Goal: Transaction & Acquisition: Purchase product/service

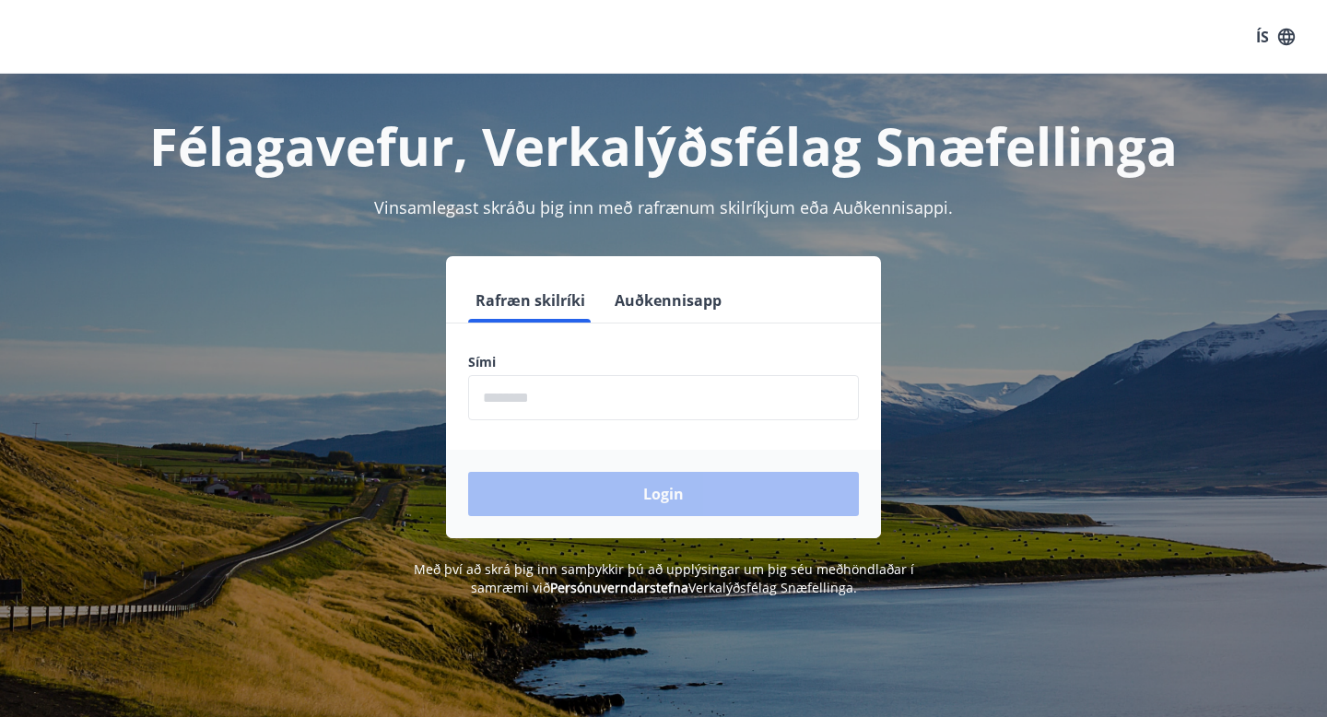
click at [522, 394] on input "phone" at bounding box center [663, 397] width 391 height 45
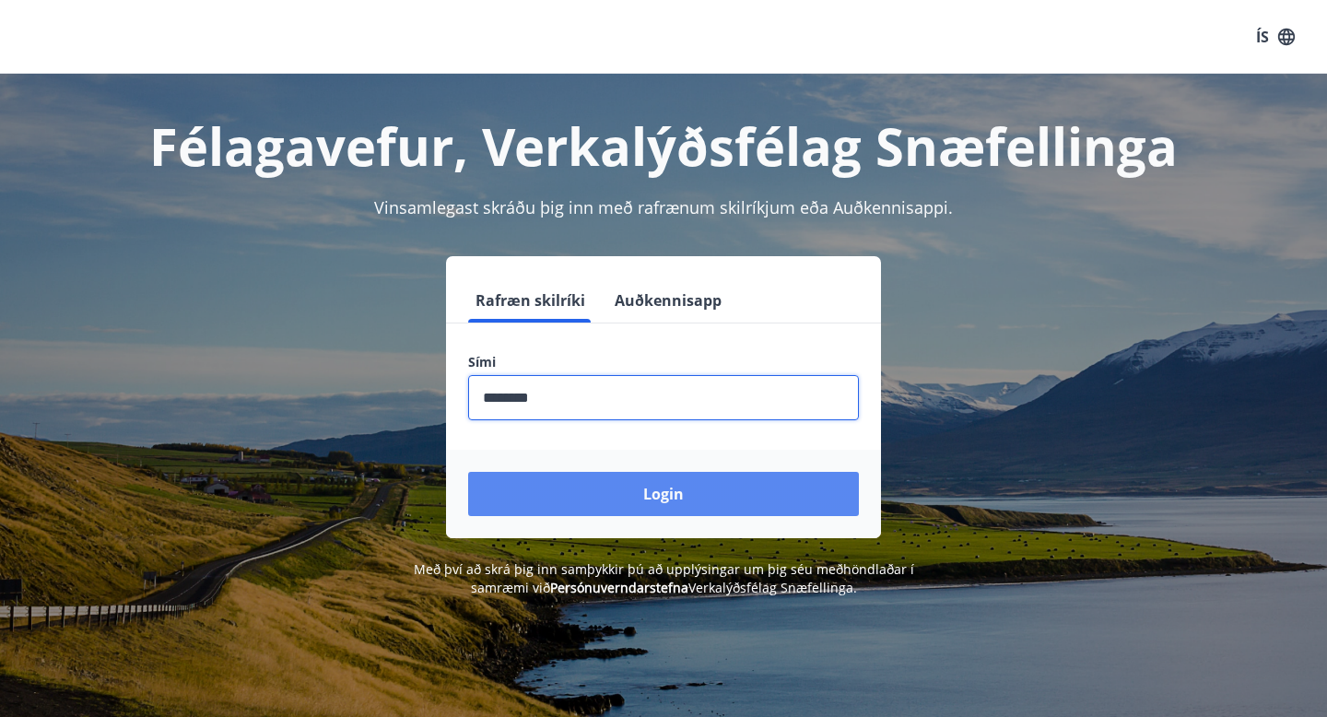
type input "********"
click at [620, 494] on button "Login" at bounding box center [663, 494] width 391 height 44
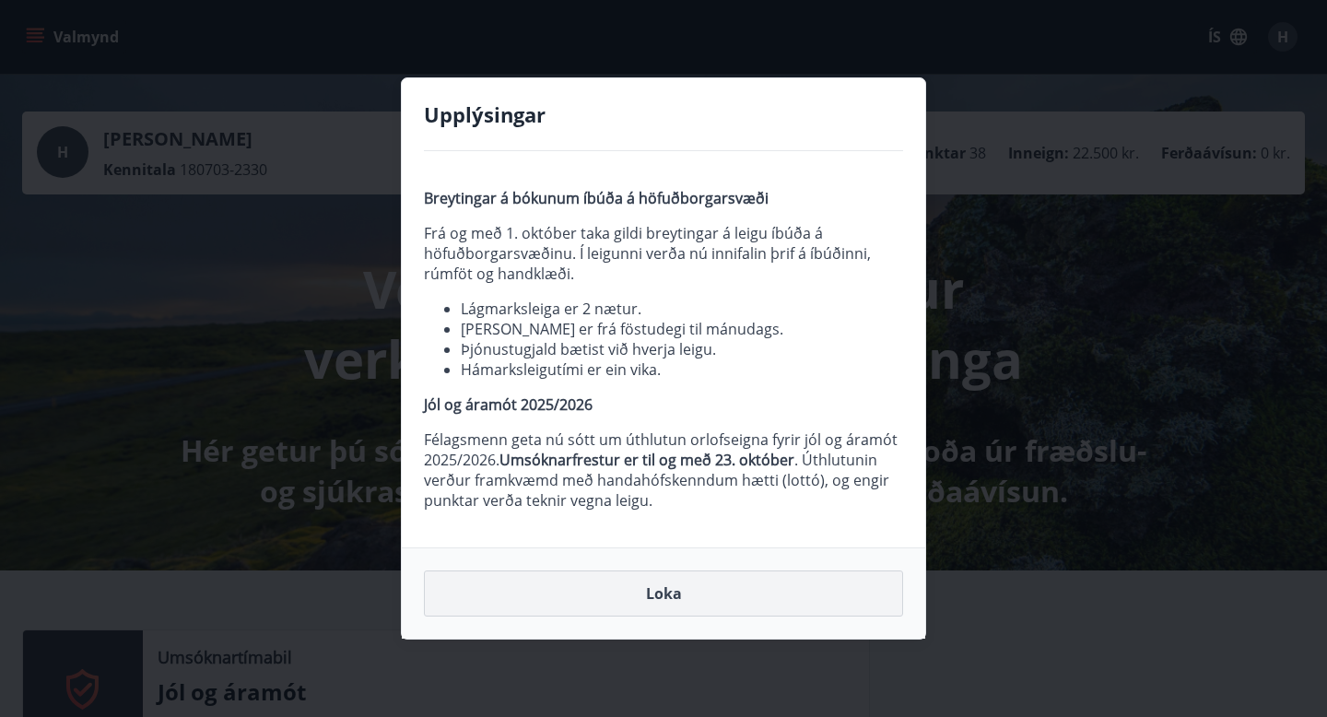
click at [698, 593] on button "Loka" at bounding box center [663, 593] width 479 height 46
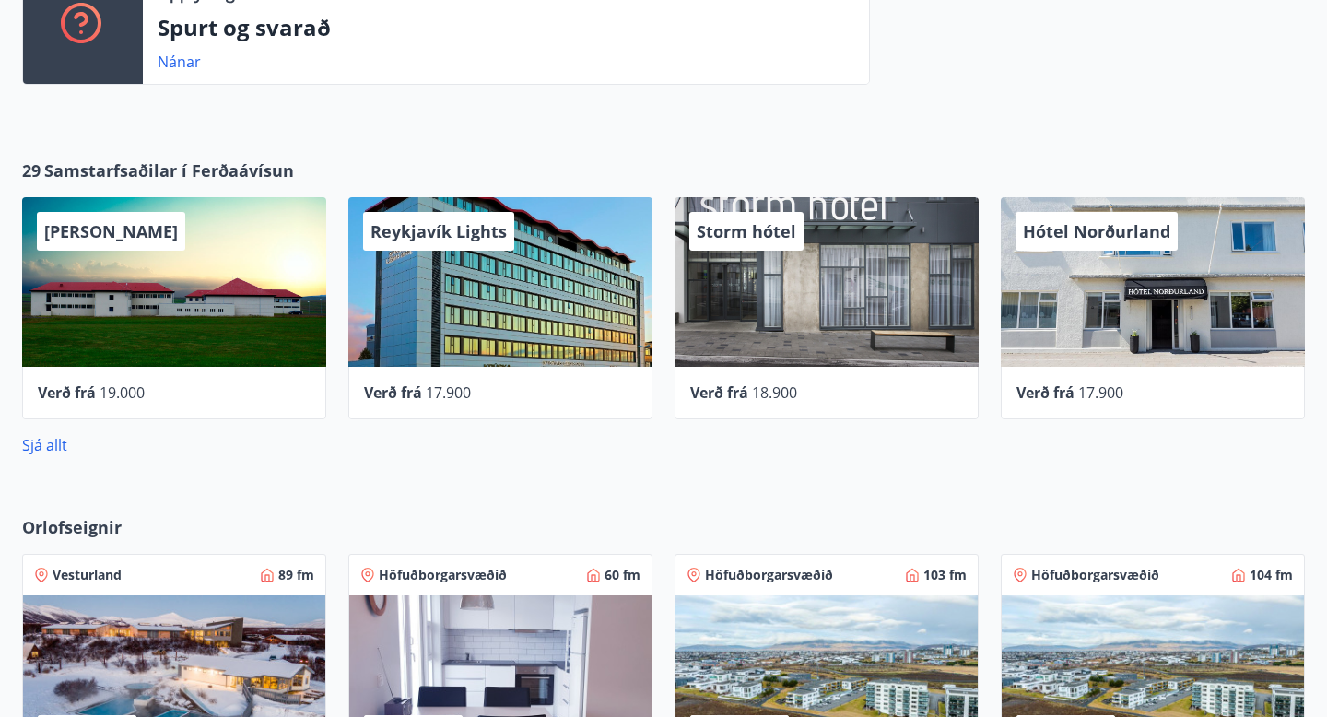
scroll to position [802, 0]
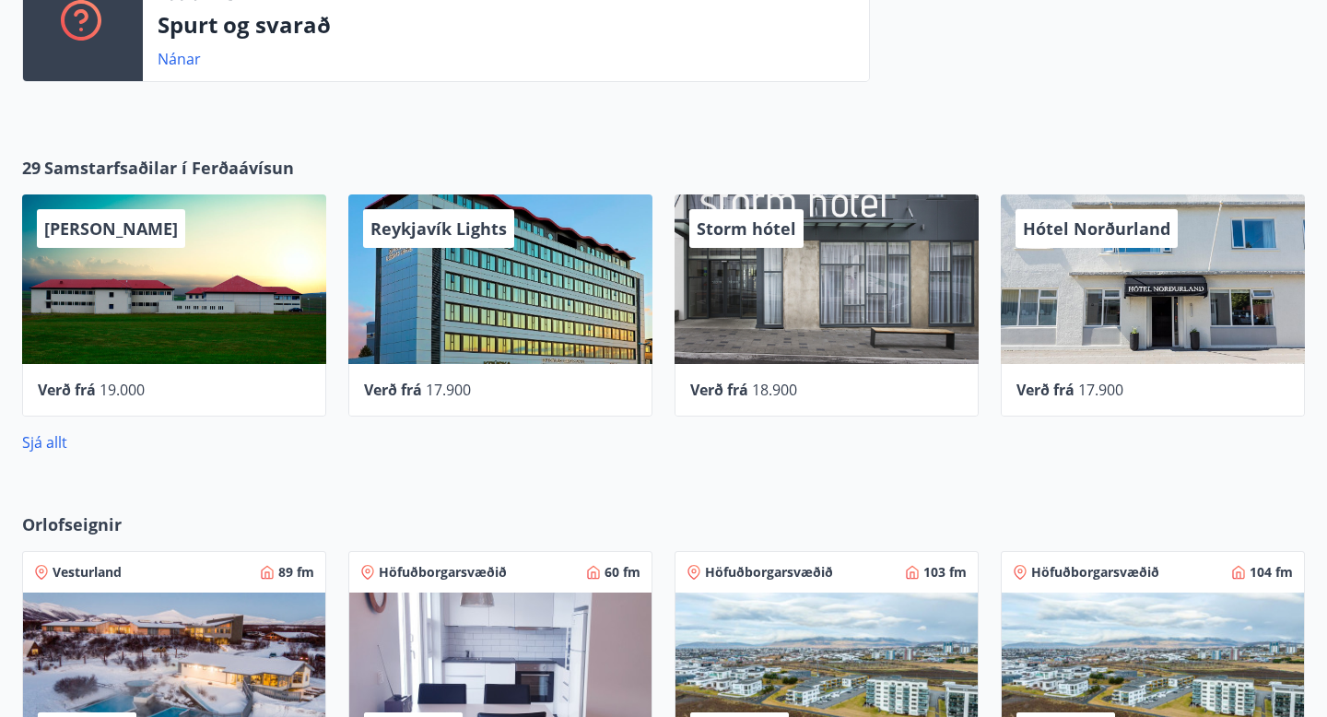
click at [459, 331] on div "Reykjavík Lights" at bounding box center [500, 279] width 304 height 170
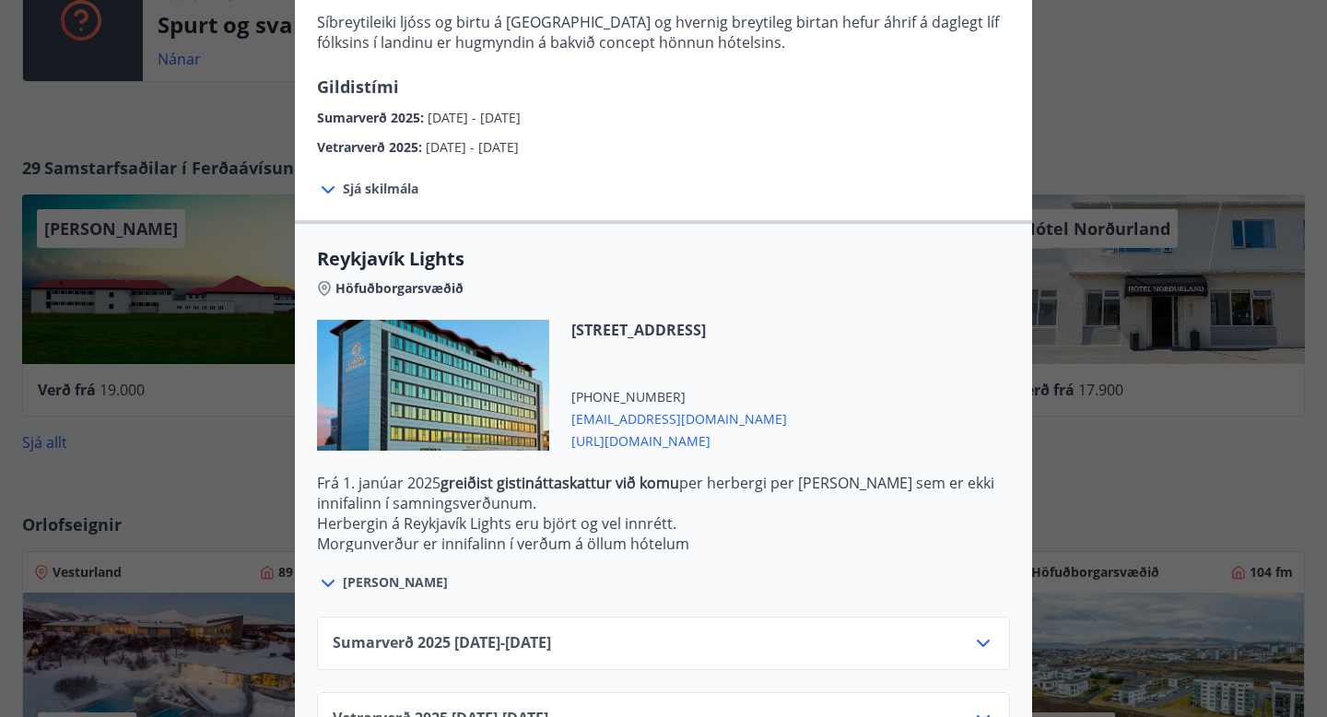
scroll to position [384, 0]
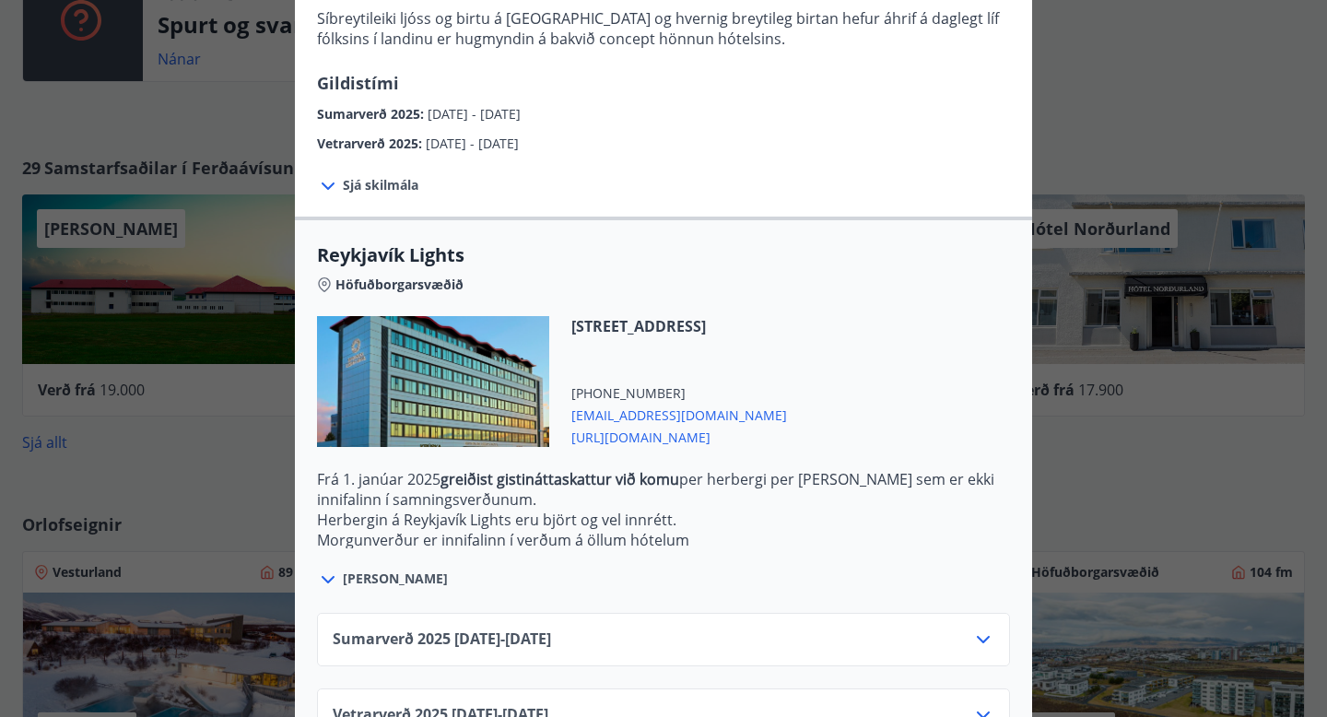
click at [332, 190] on icon at bounding box center [328, 186] width 22 height 22
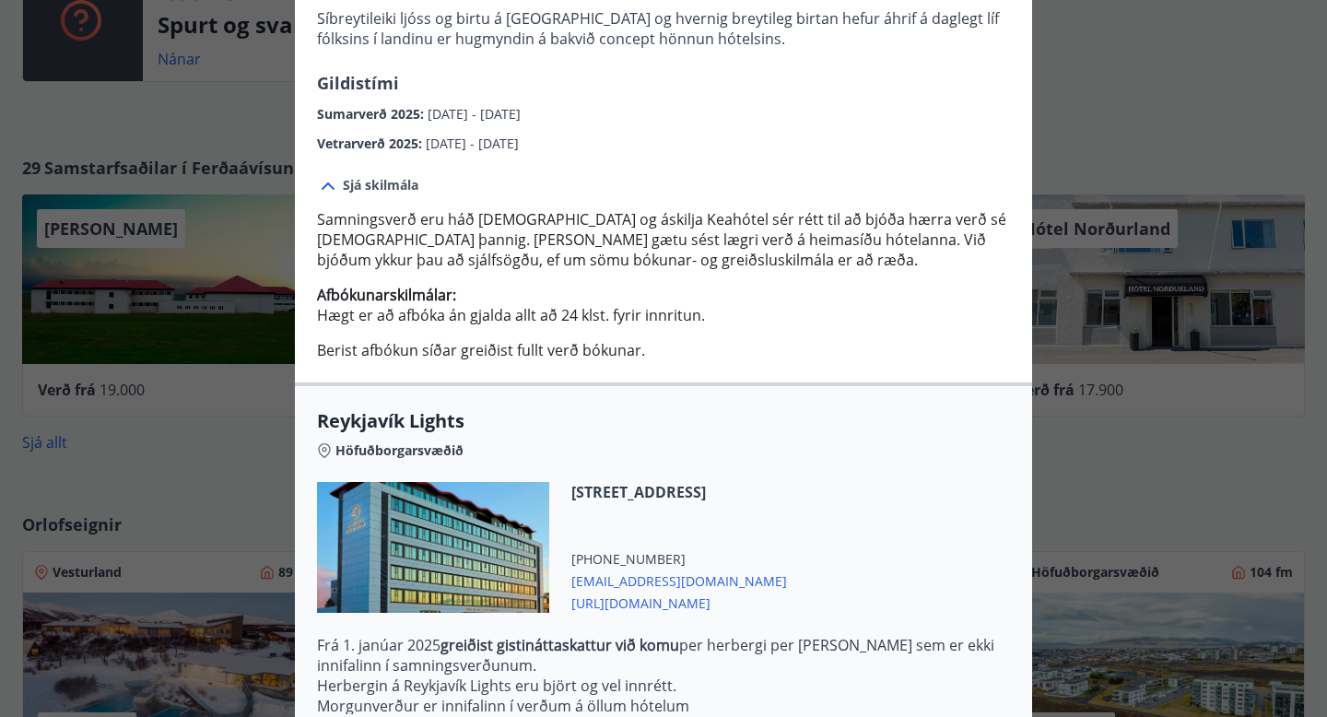
click at [327, 190] on icon at bounding box center [328, 186] width 22 height 22
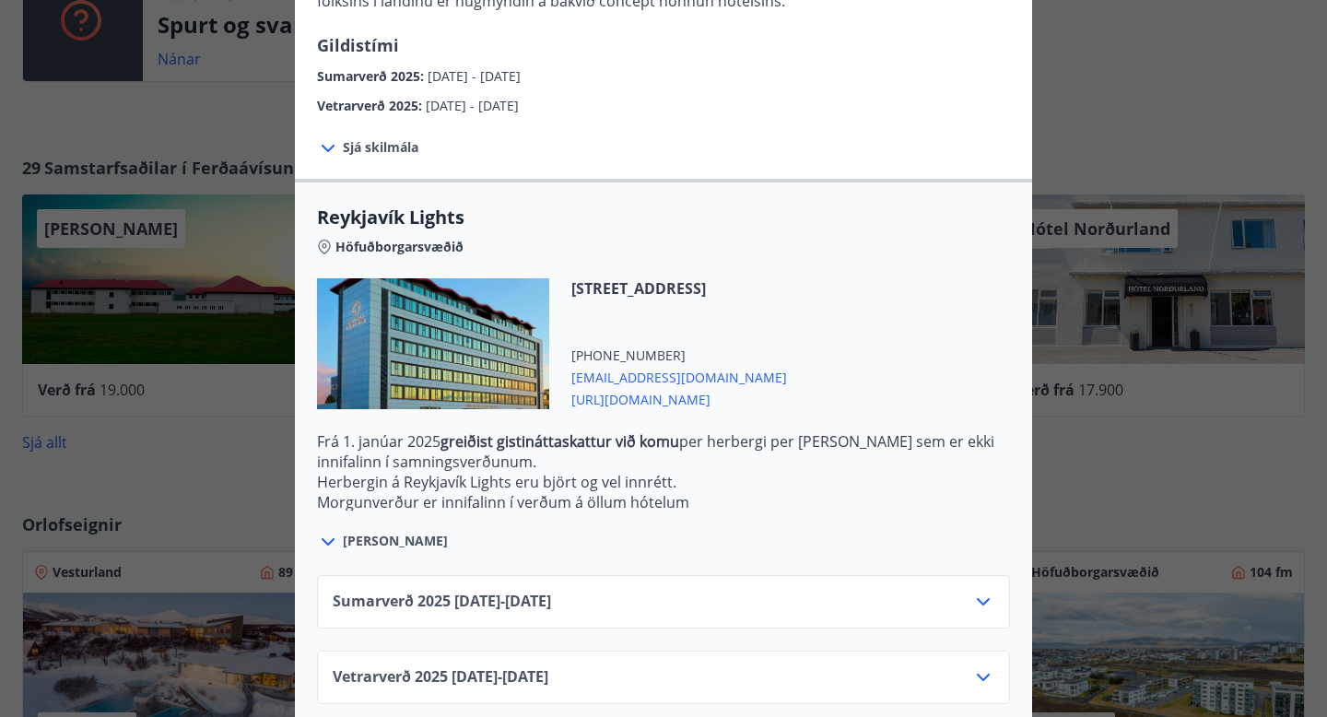
scroll to position [430, 0]
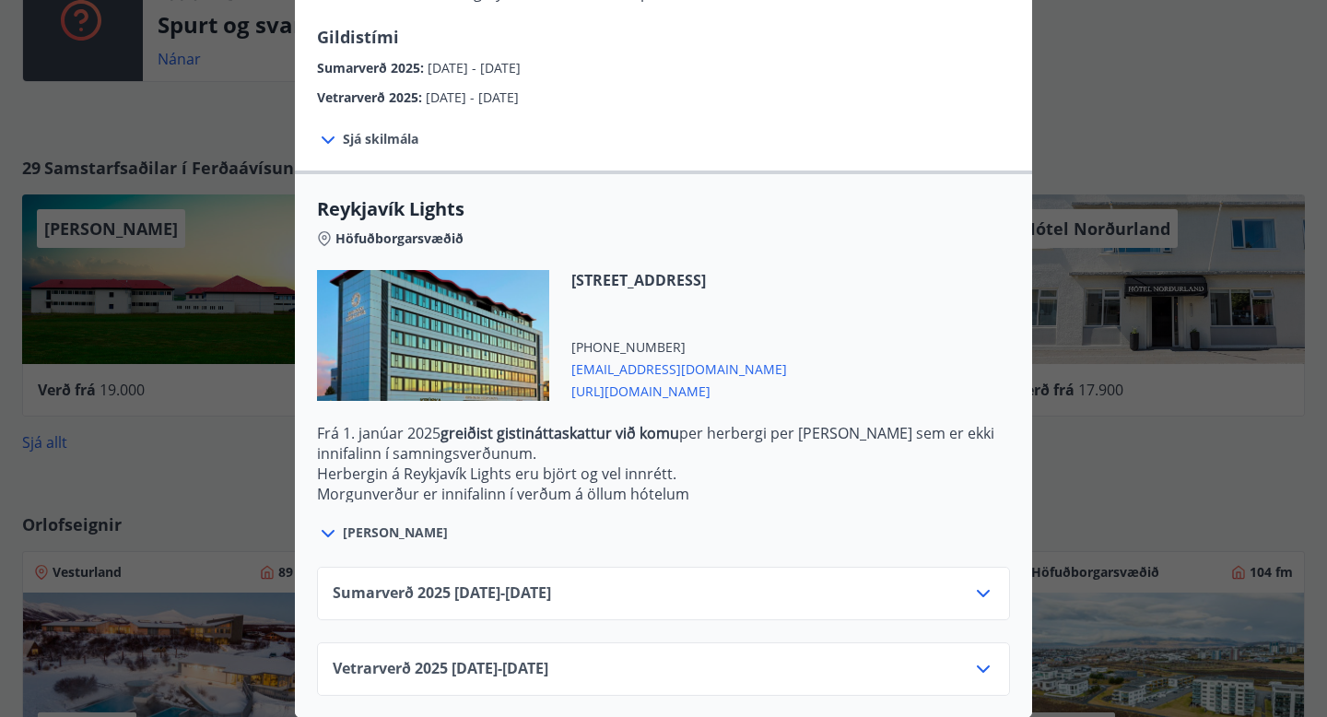
click at [754, 673] on div "Vetrarverð 2025 01.10.25 - 21.12.25" at bounding box center [664, 676] width 662 height 37
click at [981, 670] on icon at bounding box center [983, 668] width 13 height 7
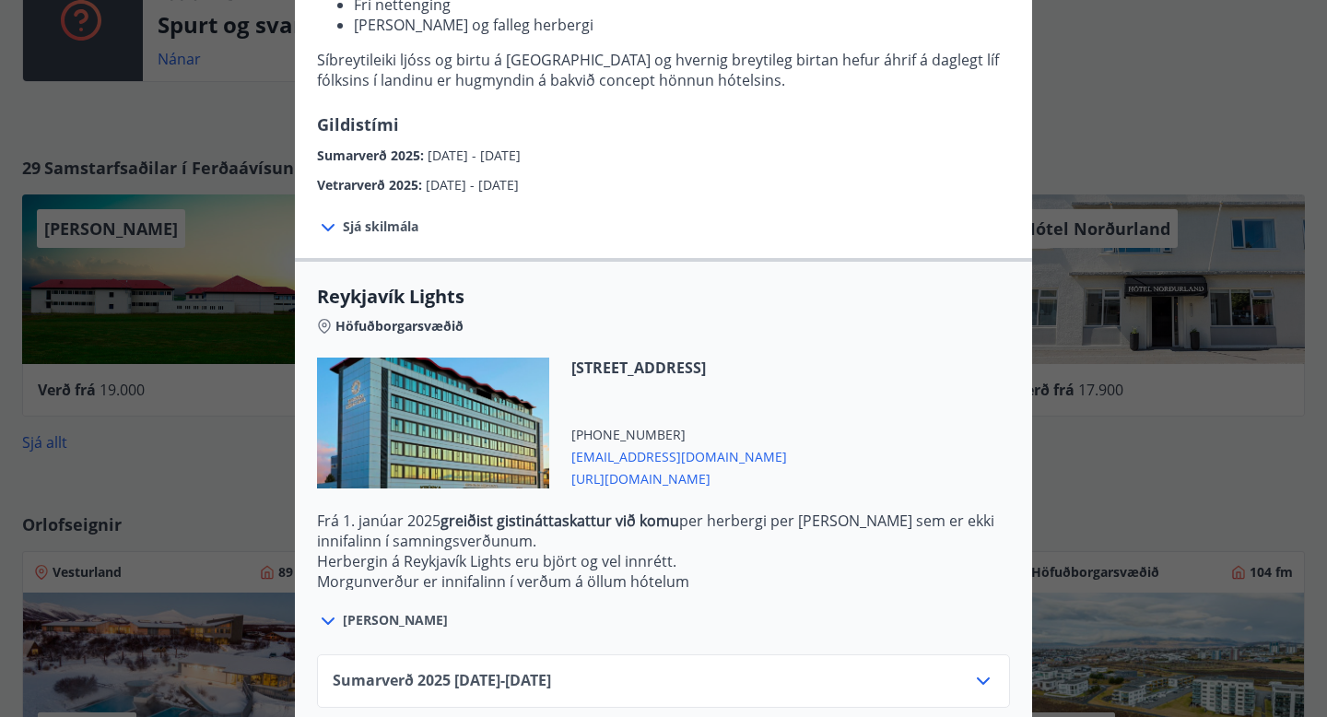
scroll to position [580, 0]
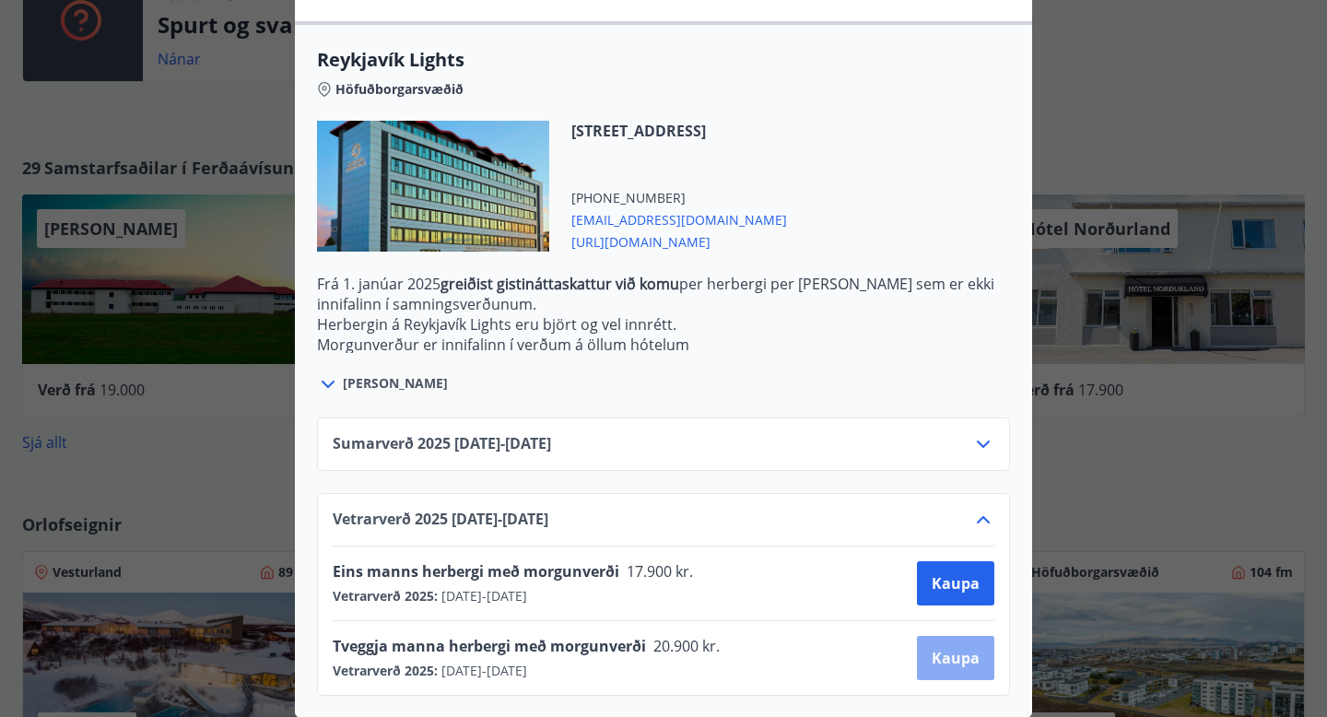
click at [951, 658] on span "Kaupa" at bounding box center [956, 658] width 48 height 20
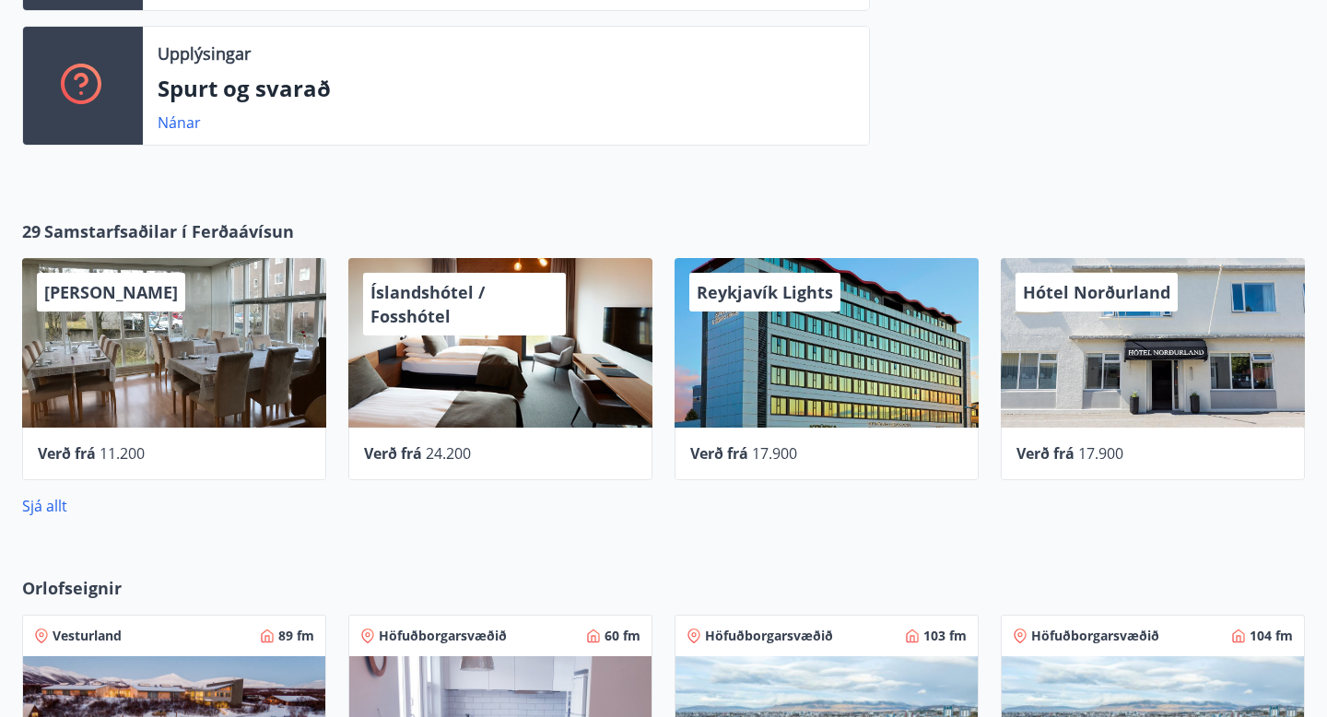
scroll to position [782, 0]
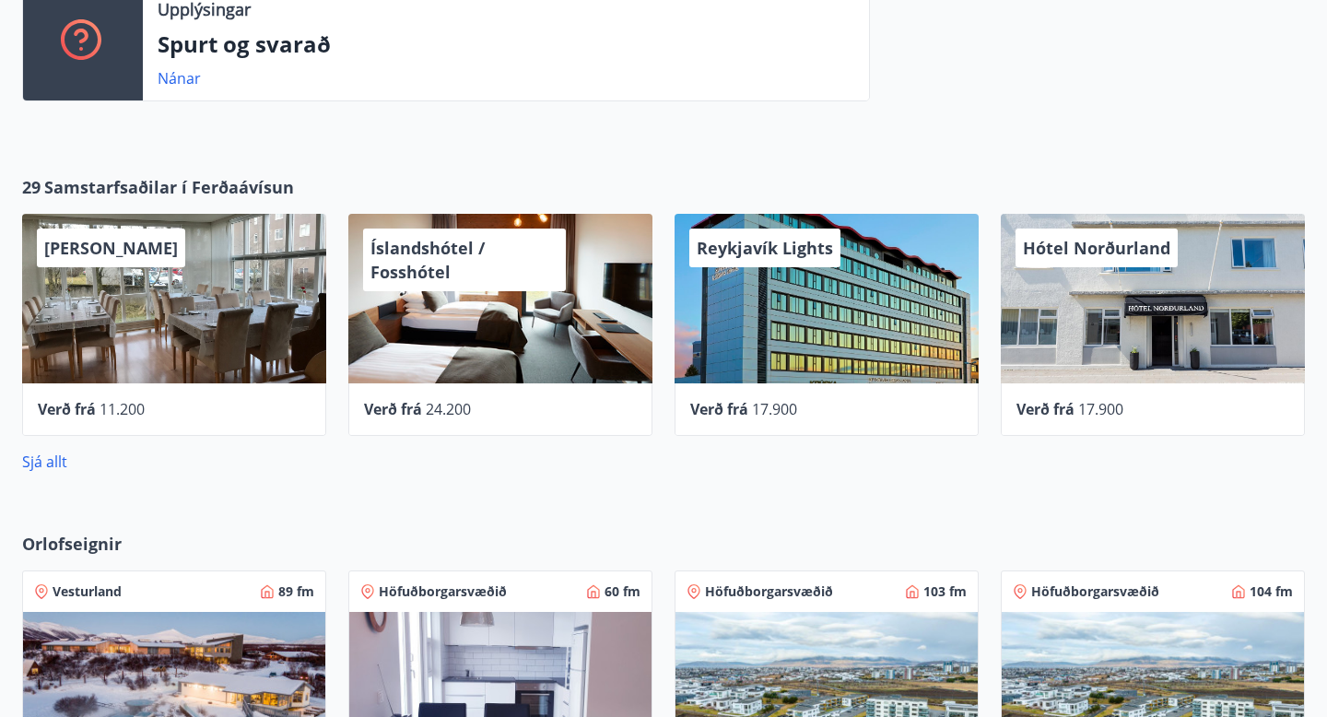
click at [500, 334] on div "Íslandshótel / Fosshótel" at bounding box center [500, 299] width 304 height 170
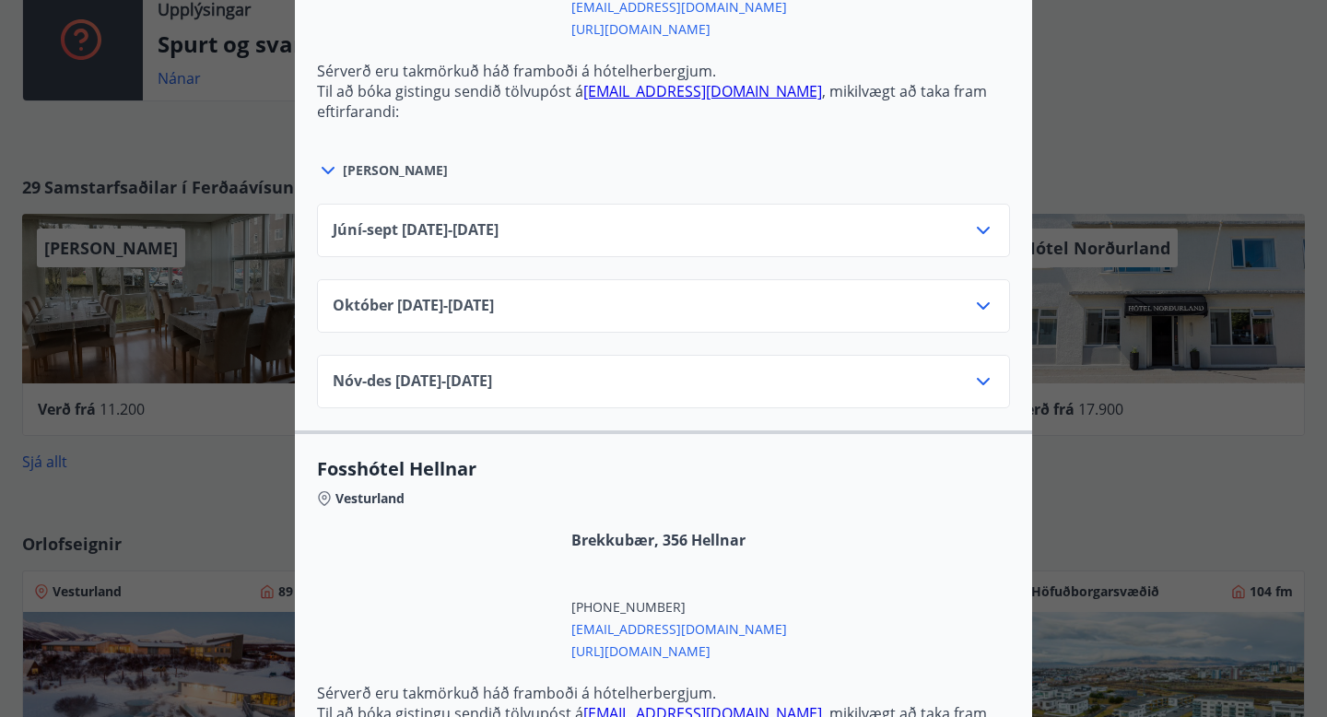
scroll to position [0, 0]
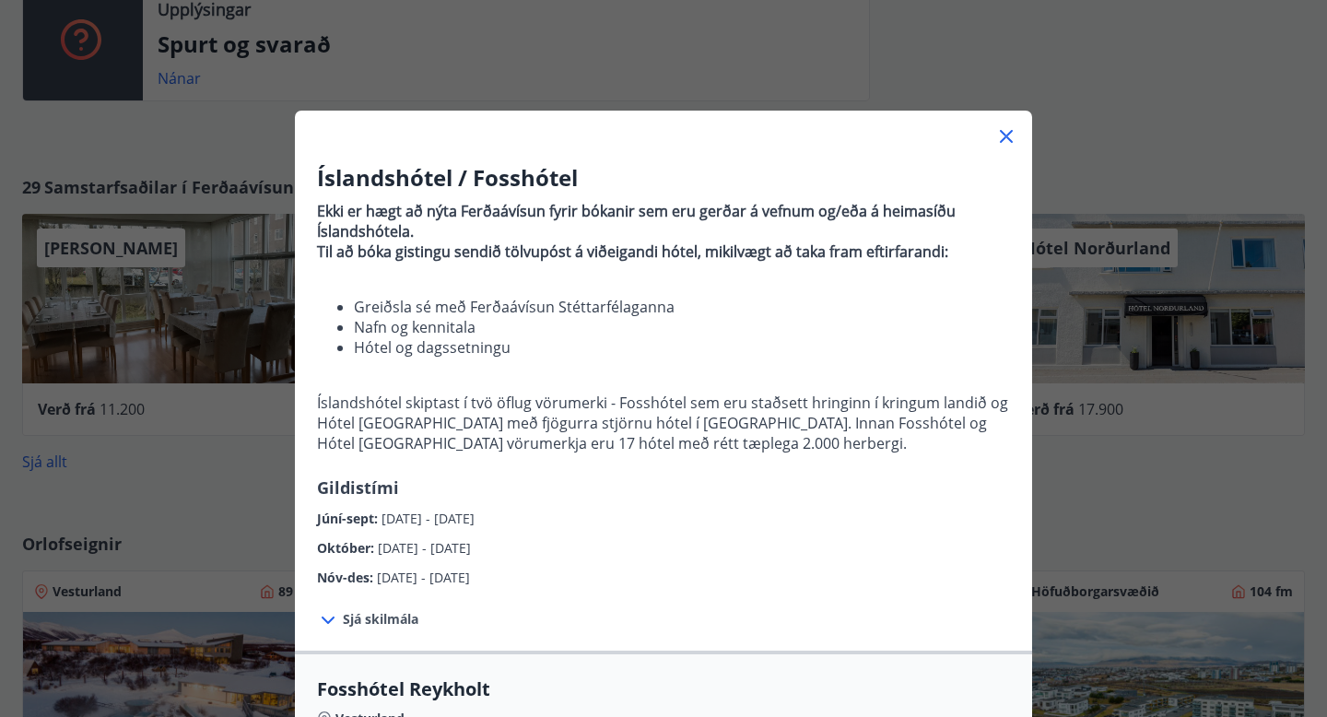
click at [996, 135] on icon at bounding box center [1006, 136] width 22 height 22
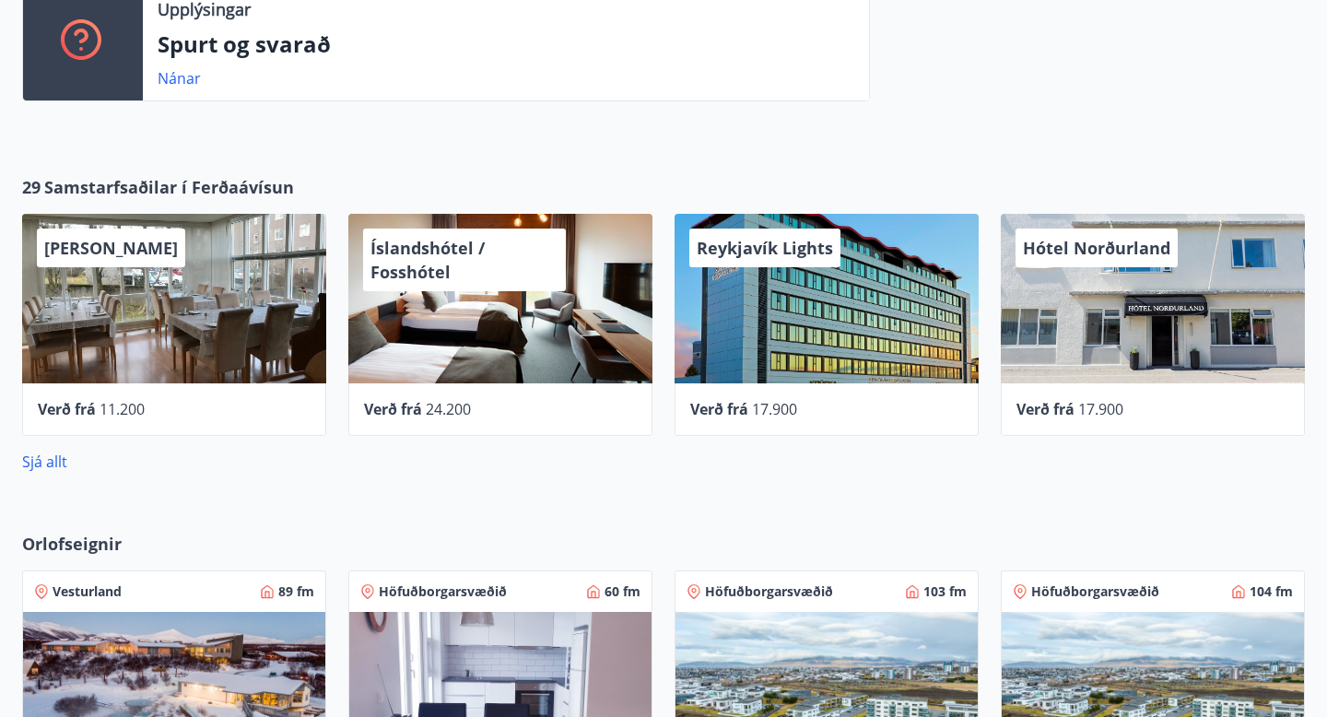
click at [534, 311] on div "Íslandshótel / Fosshótel" at bounding box center [500, 299] width 304 height 170
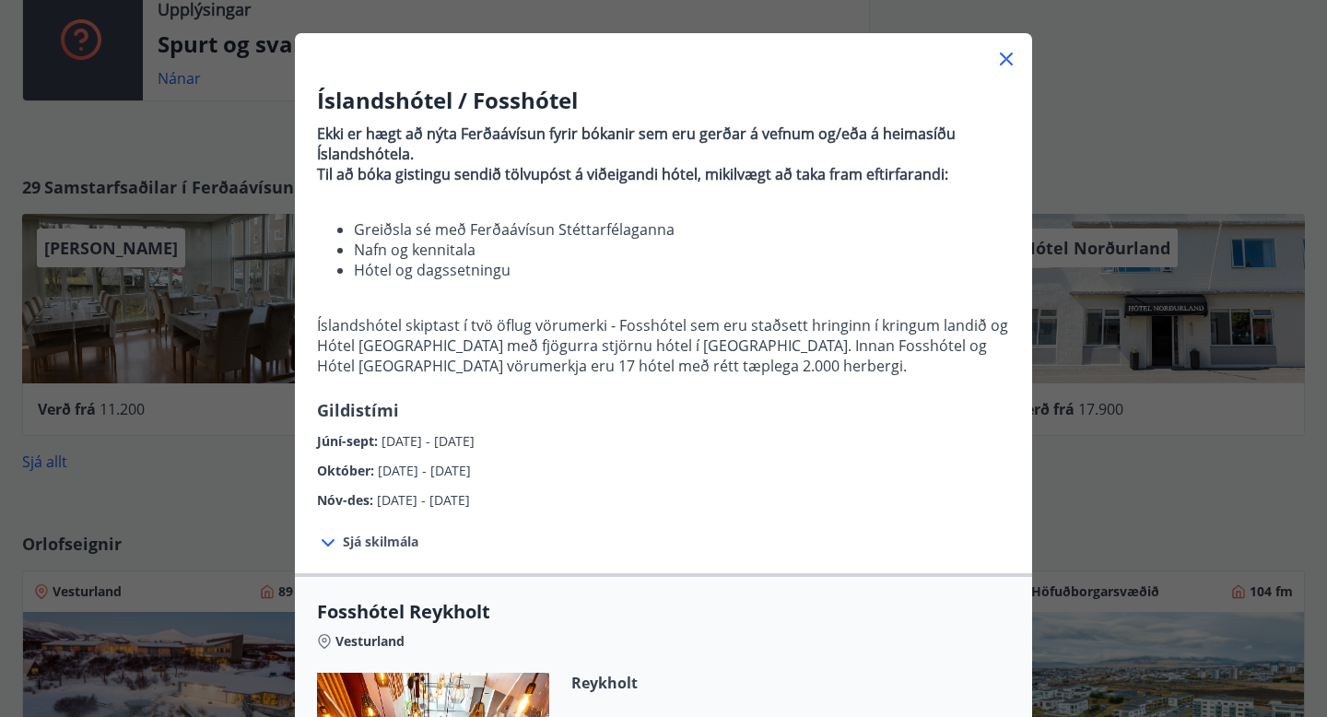
scroll to position [75, 0]
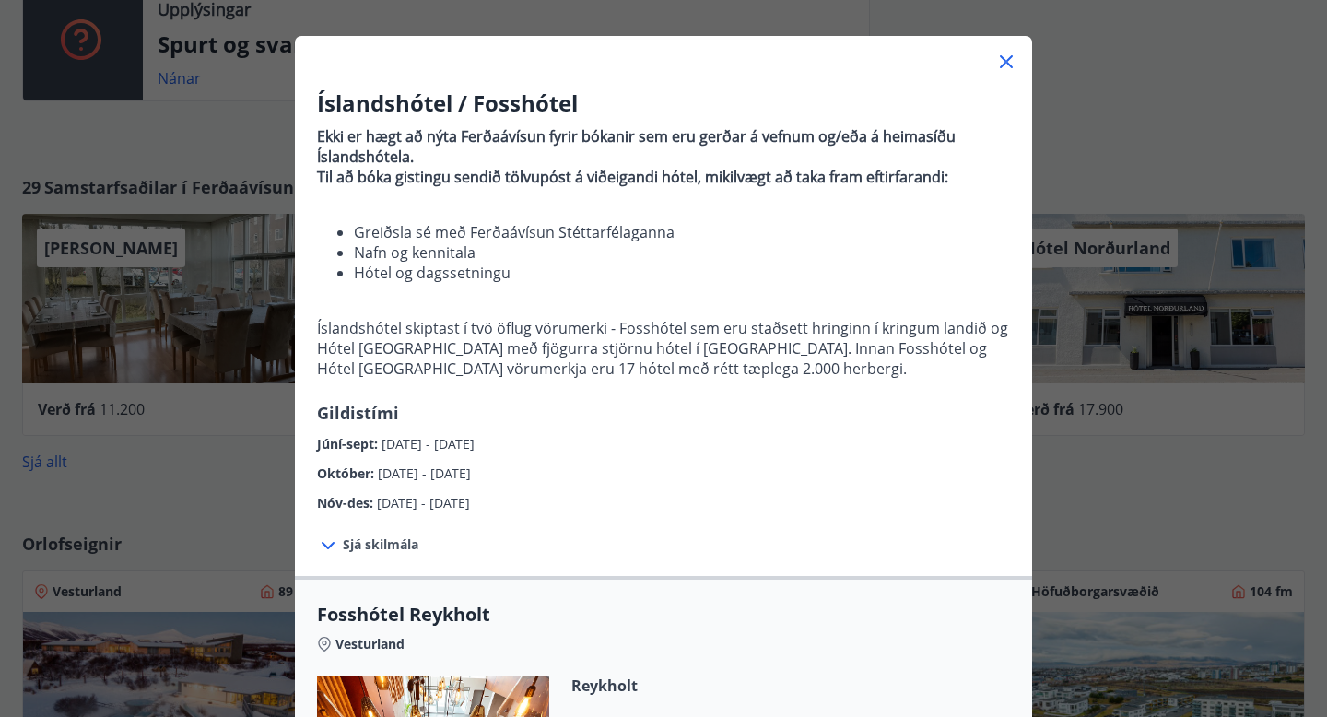
click at [1004, 65] on icon at bounding box center [1006, 62] width 22 height 22
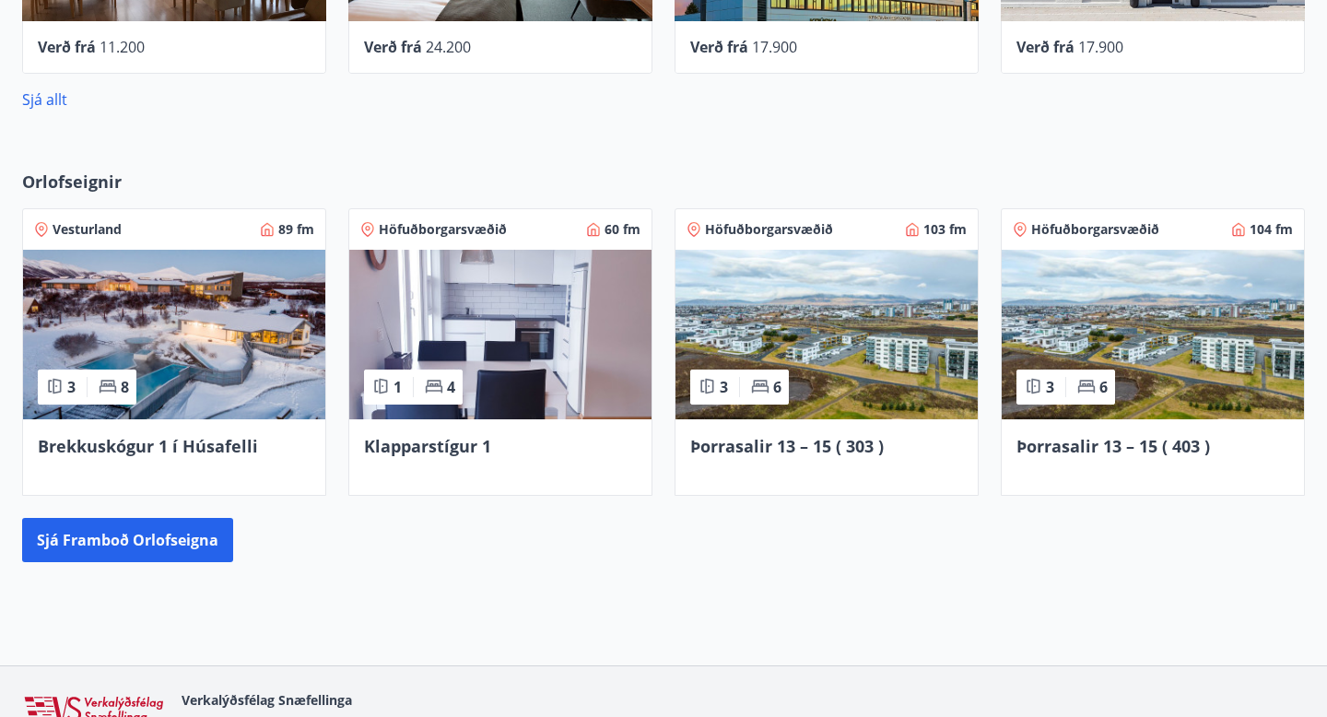
scroll to position [1145, 0]
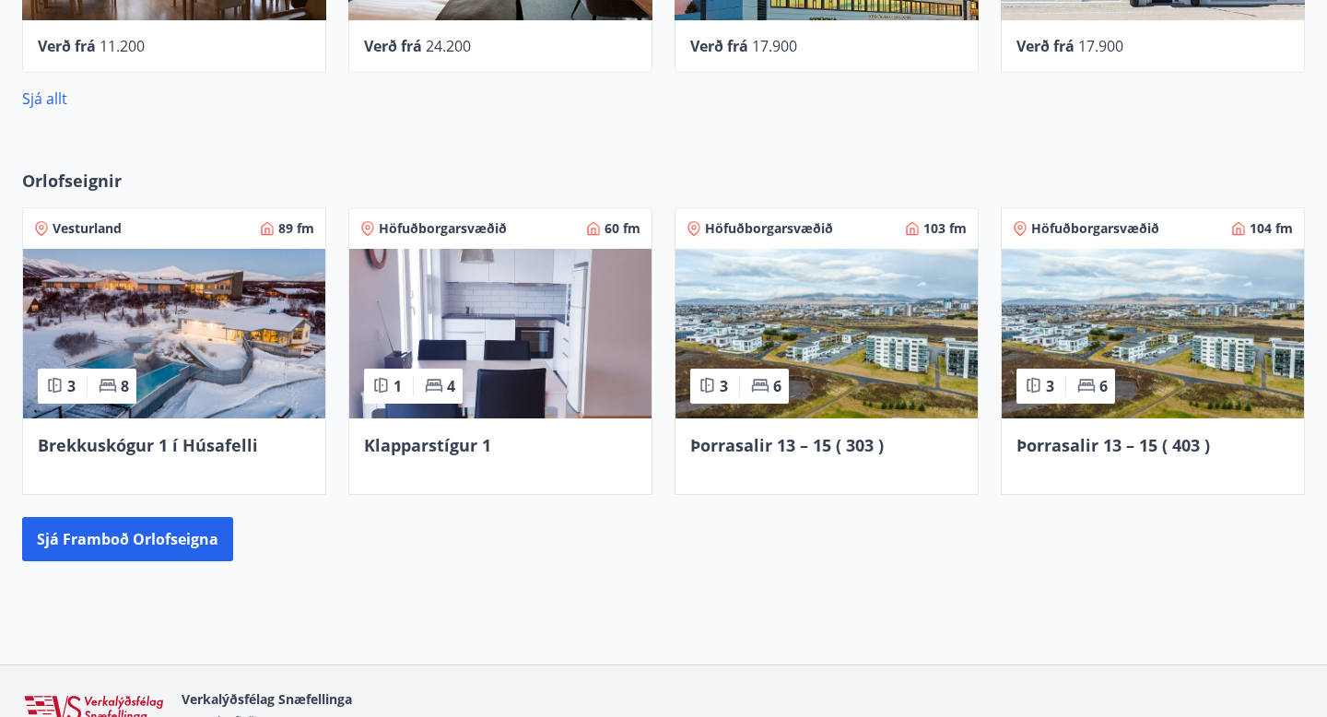
click at [506, 319] on img at bounding box center [500, 334] width 302 height 170
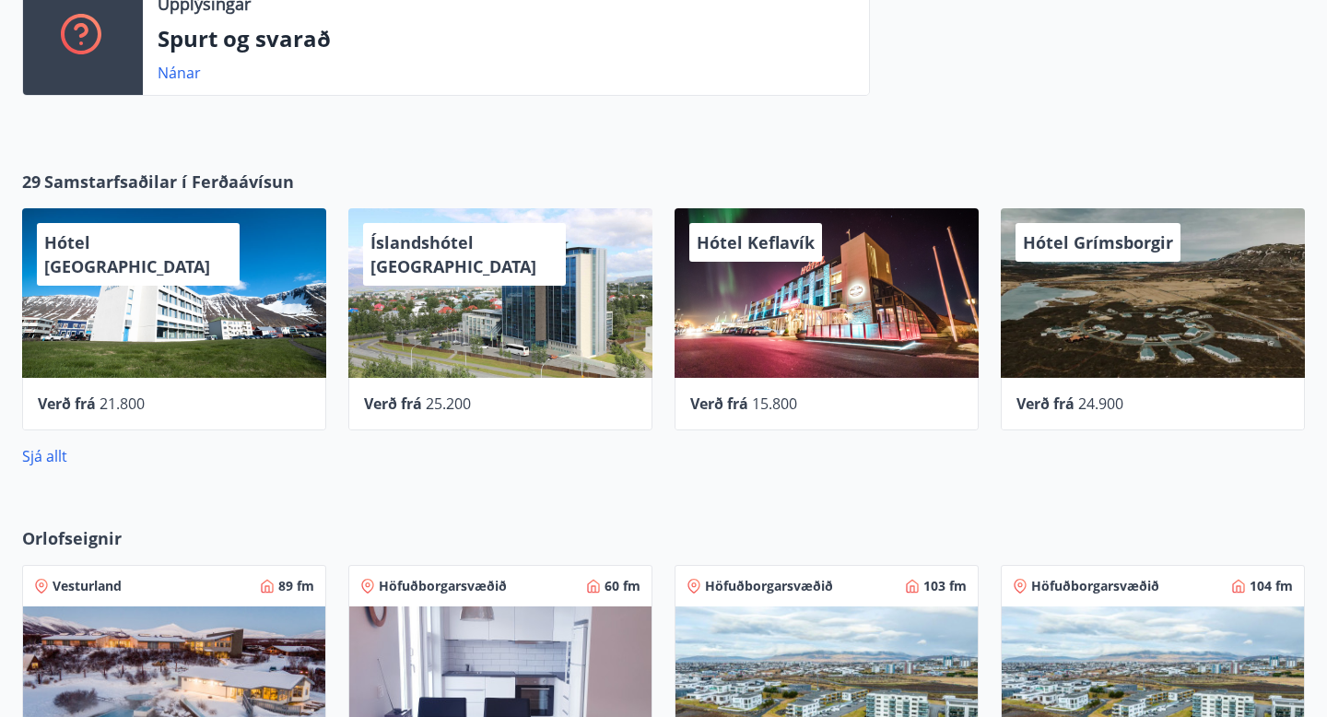
scroll to position [794, 0]
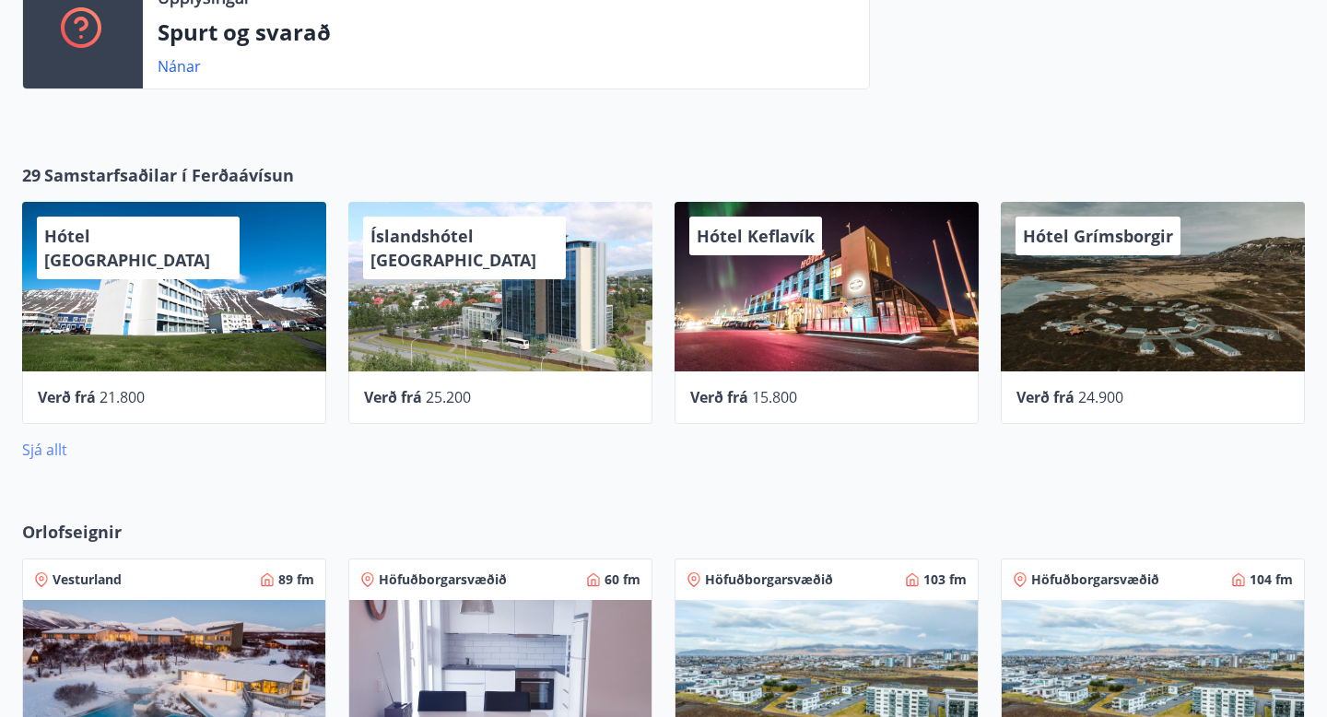
click at [44, 458] on link "Sjá allt" at bounding box center [44, 450] width 45 height 20
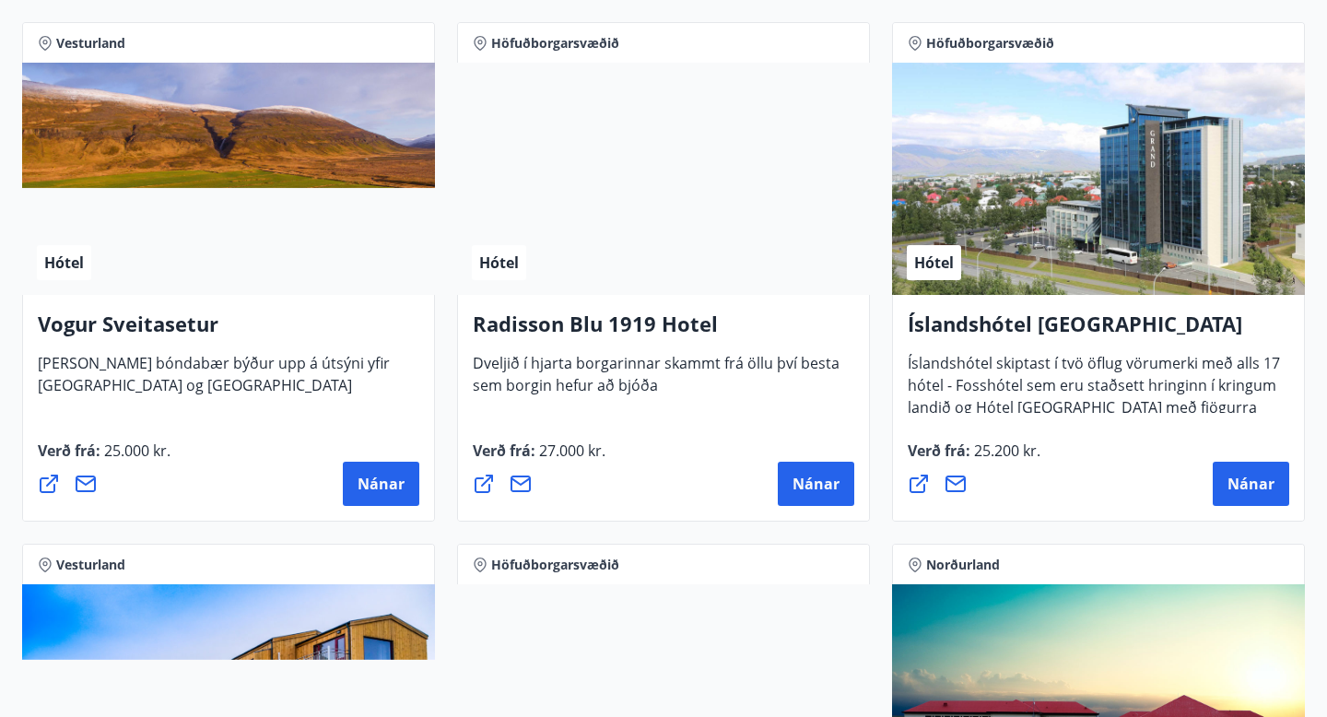
scroll to position [3466, 0]
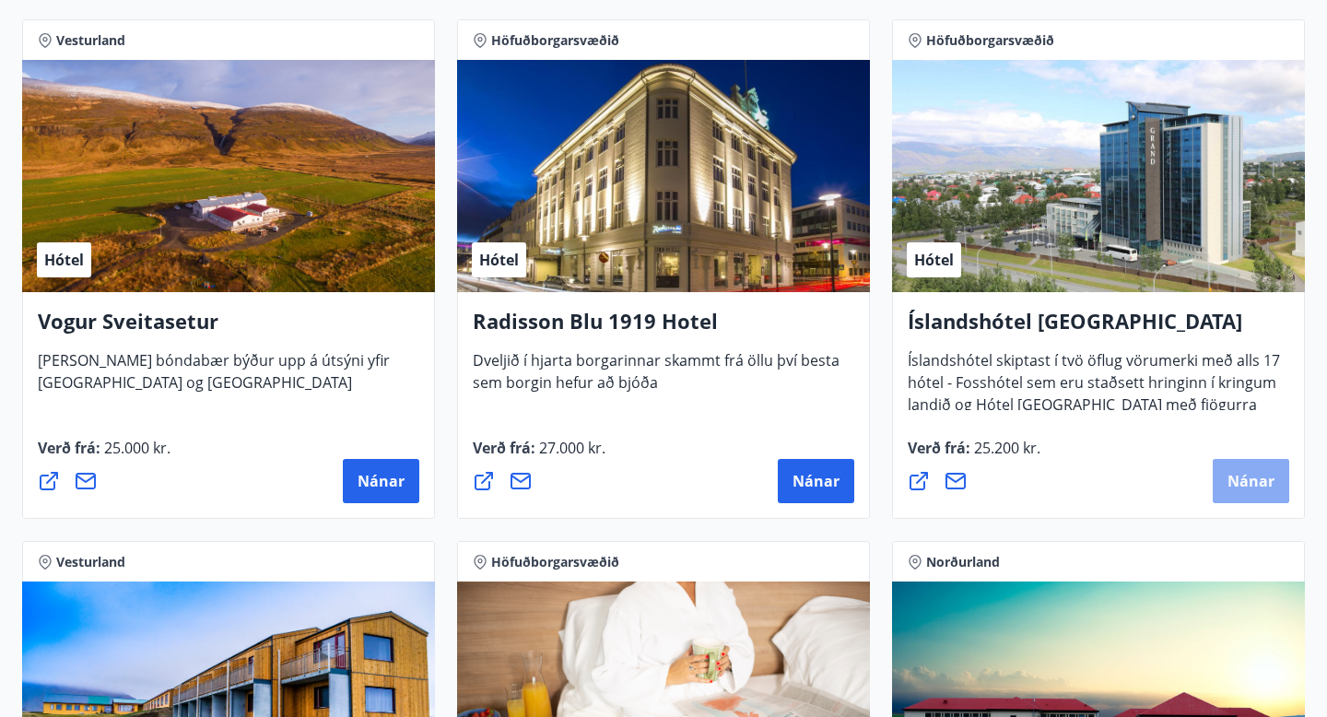
click at [1235, 481] on span "Nánar" at bounding box center [1250, 481] width 47 height 20
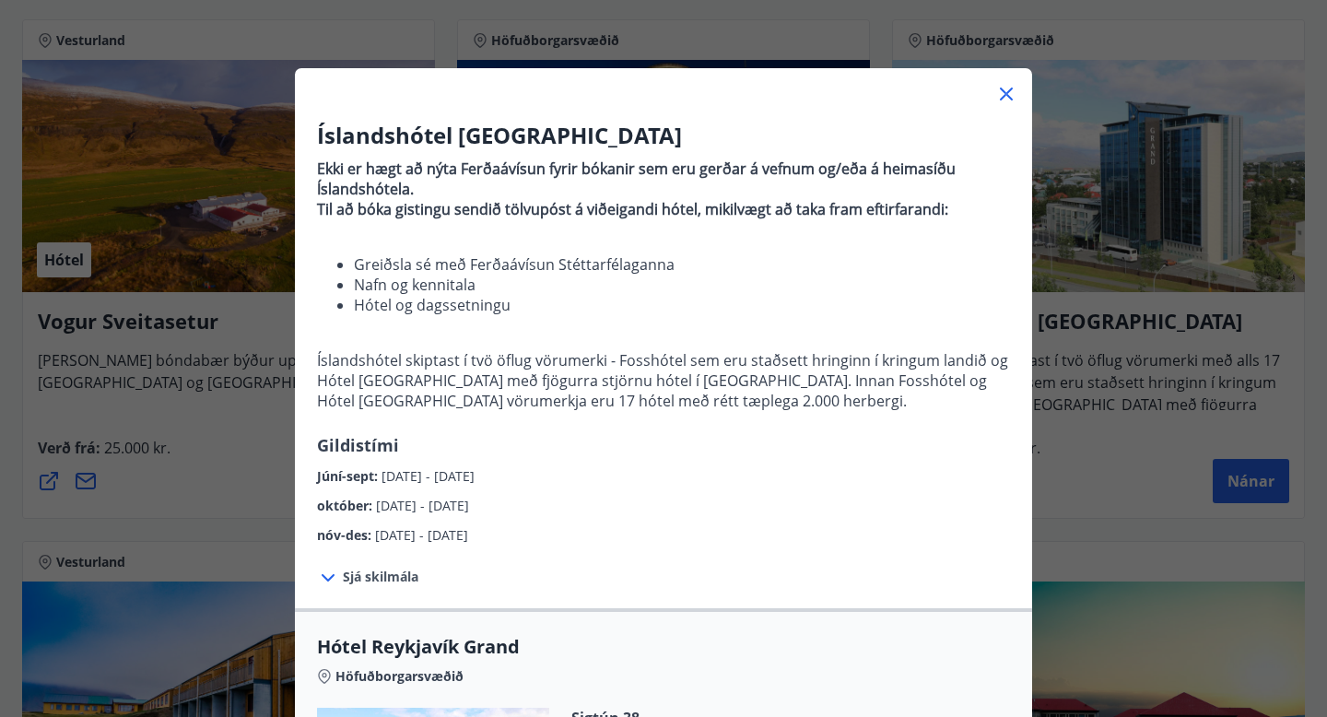
scroll to position [60, 0]
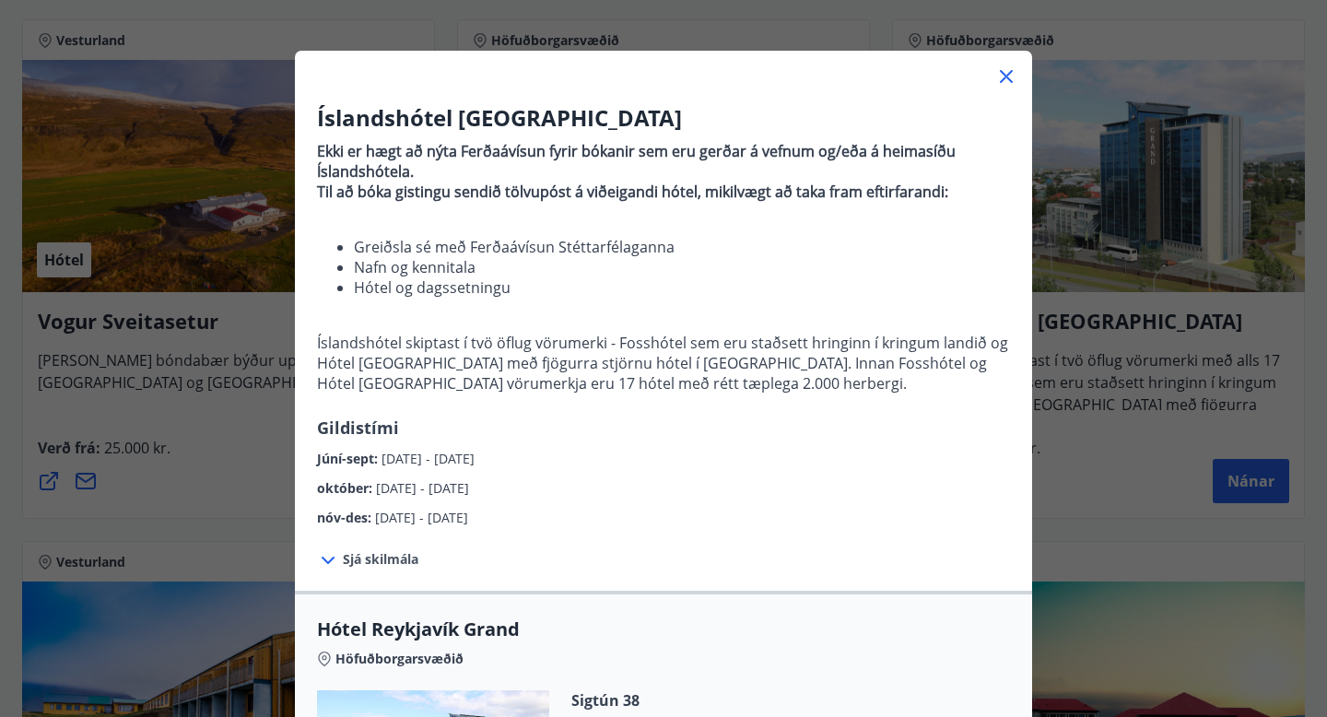
click at [1009, 78] on icon at bounding box center [1006, 76] width 13 height 13
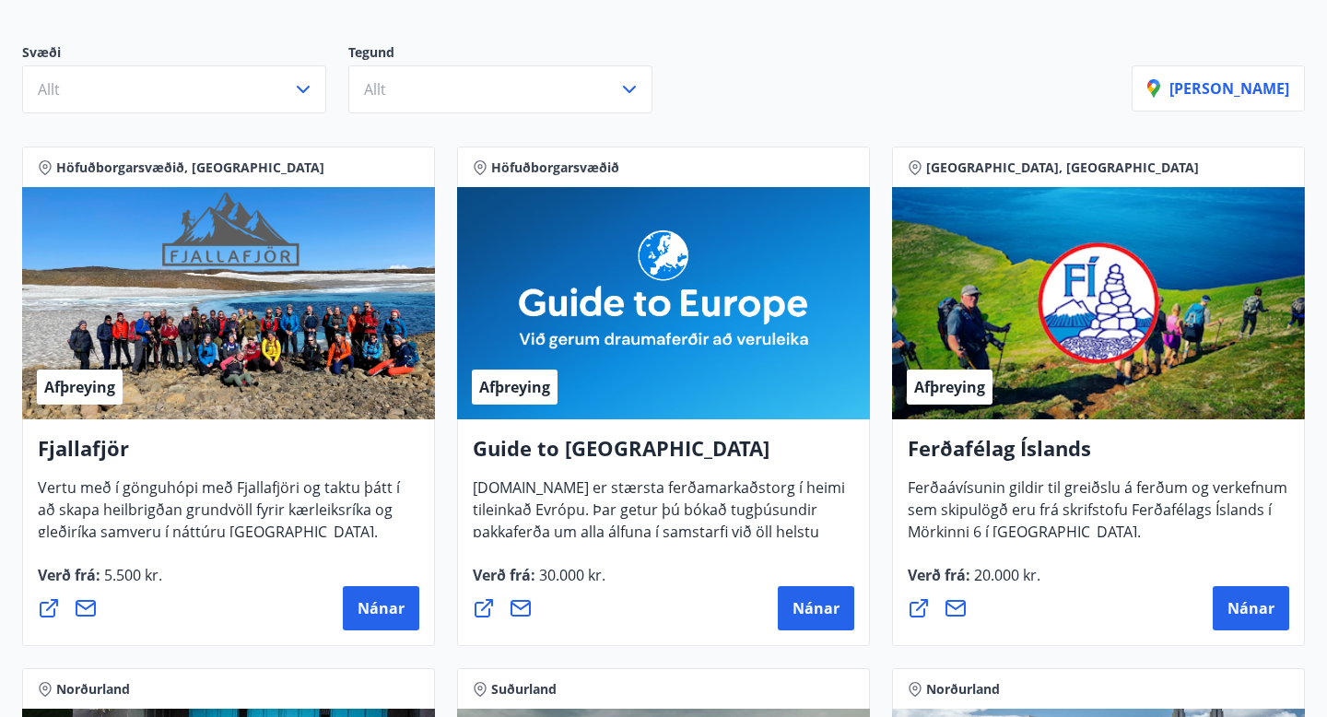
scroll to position [0, 0]
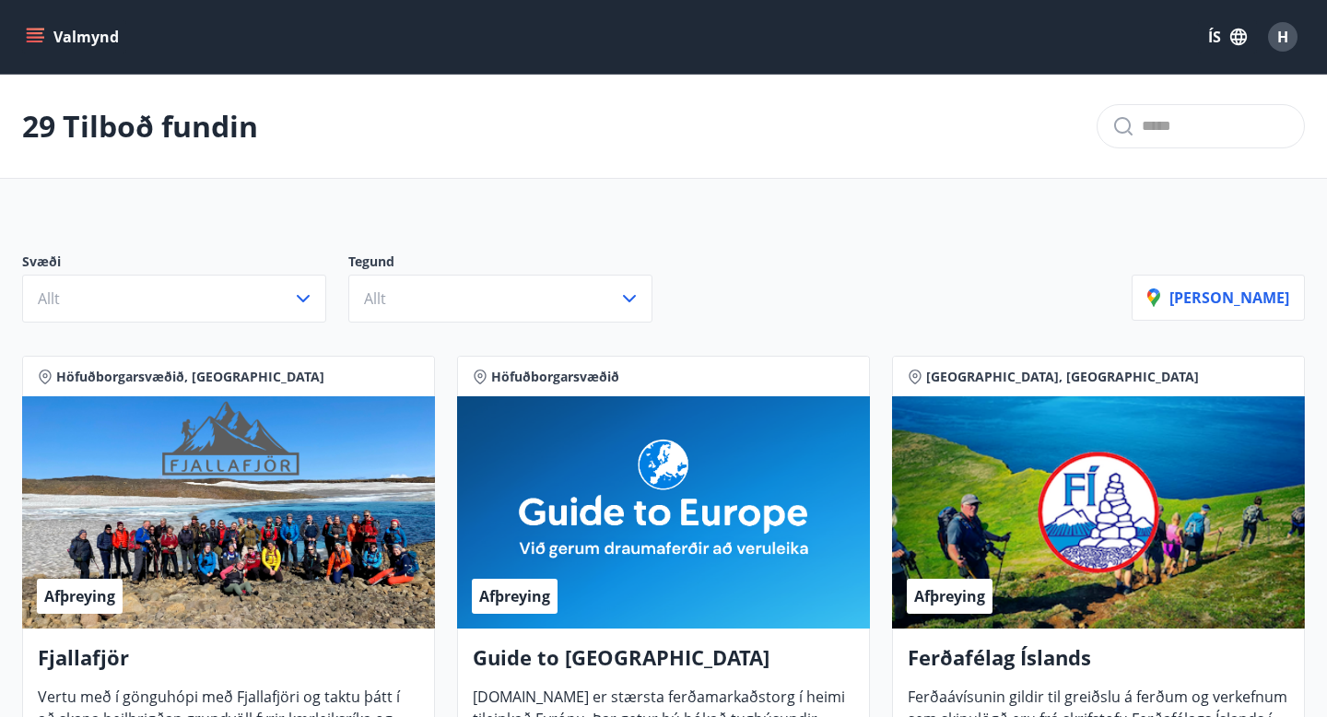
click at [30, 31] on icon "menu" at bounding box center [35, 37] width 18 height 18
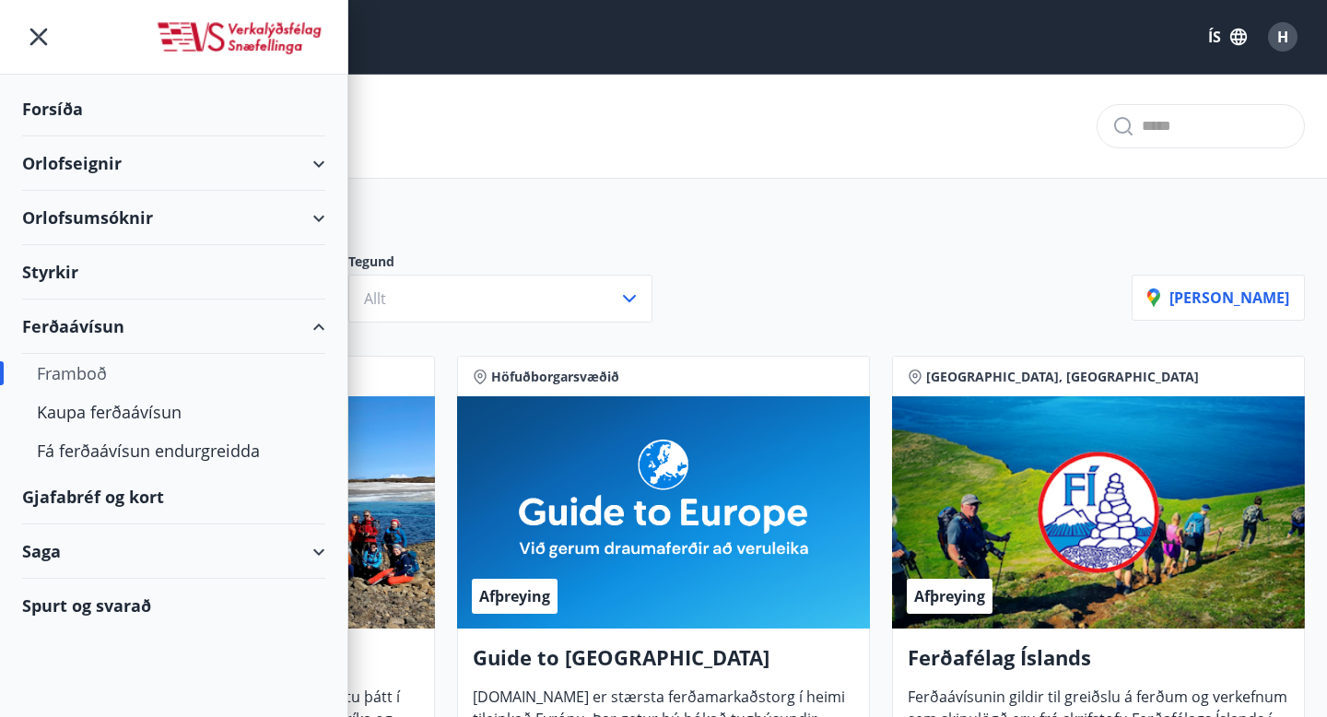
click at [219, 323] on div "Ferðaávísun" at bounding box center [173, 326] width 303 height 54
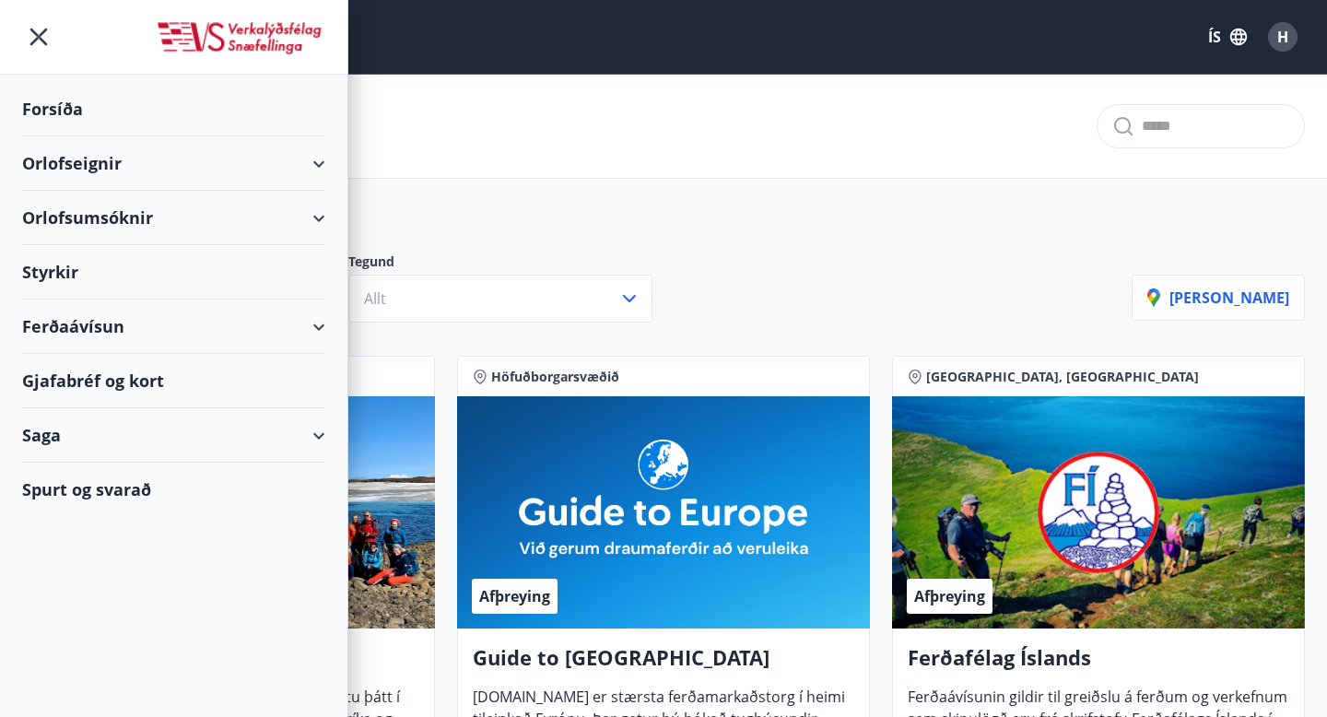
click at [304, 326] on div "Ferðaávísun" at bounding box center [173, 326] width 303 height 54
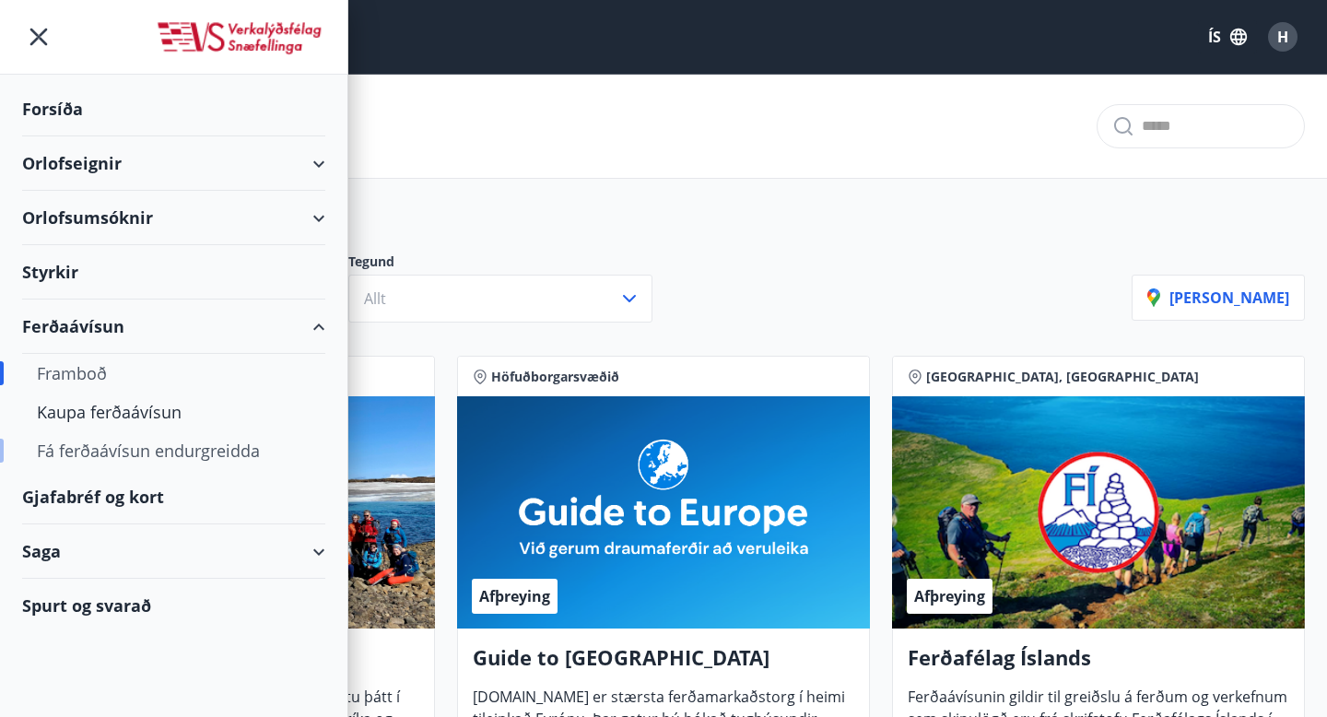
click at [118, 455] on div "Fá ferðaávísun endurgreidda" at bounding box center [174, 450] width 274 height 39
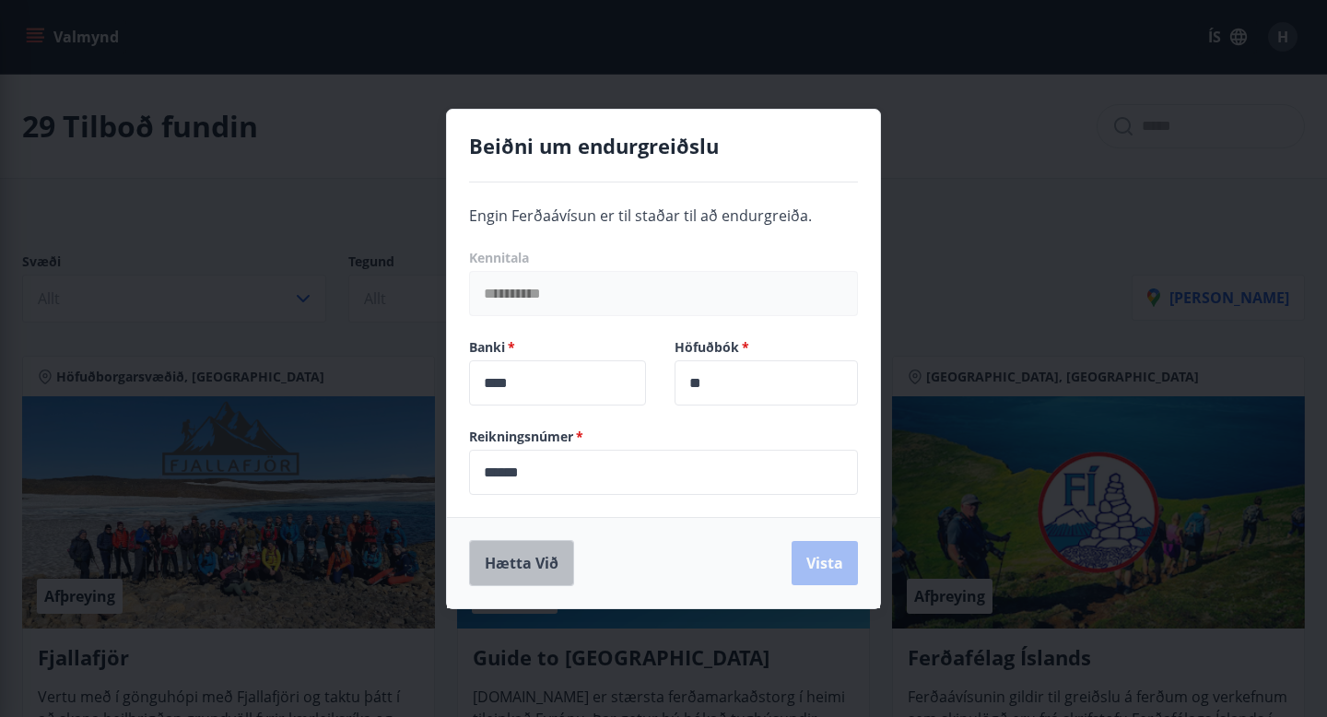
click at [483, 557] on button "Hætta við" at bounding box center [521, 563] width 105 height 46
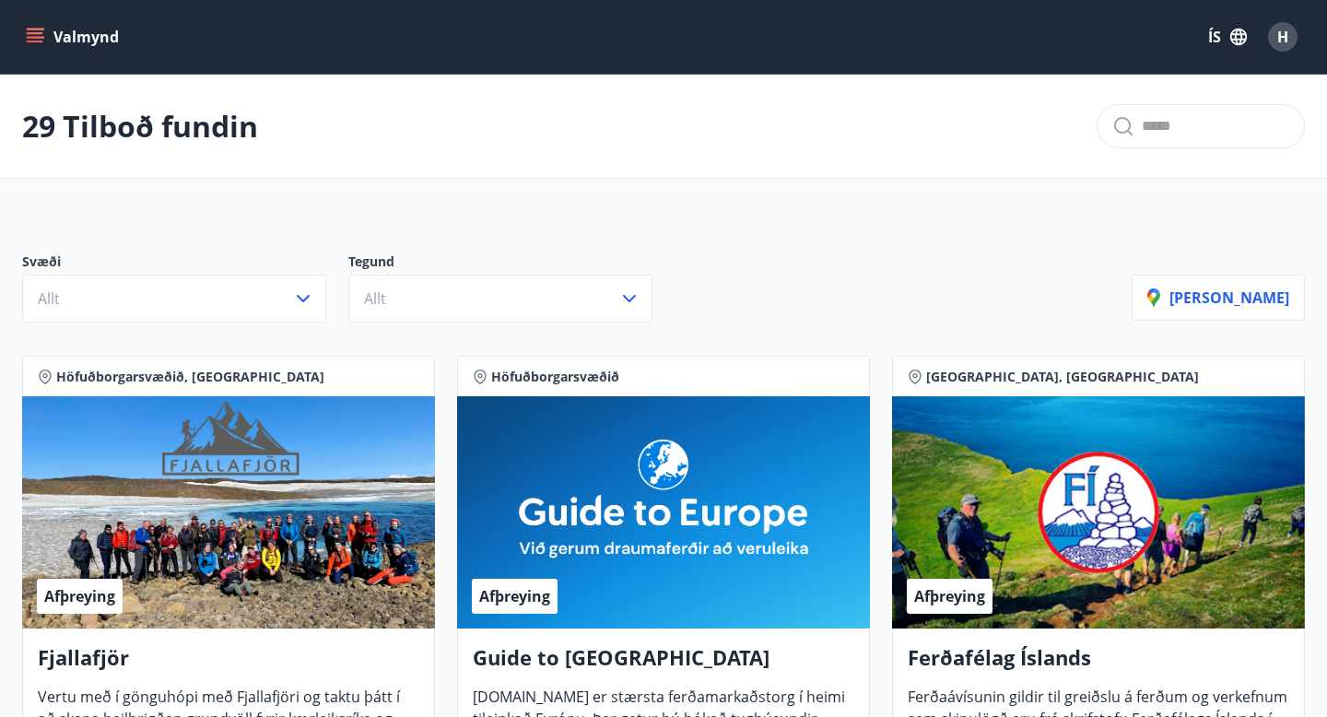
click at [39, 40] on icon "menu" at bounding box center [35, 37] width 18 height 18
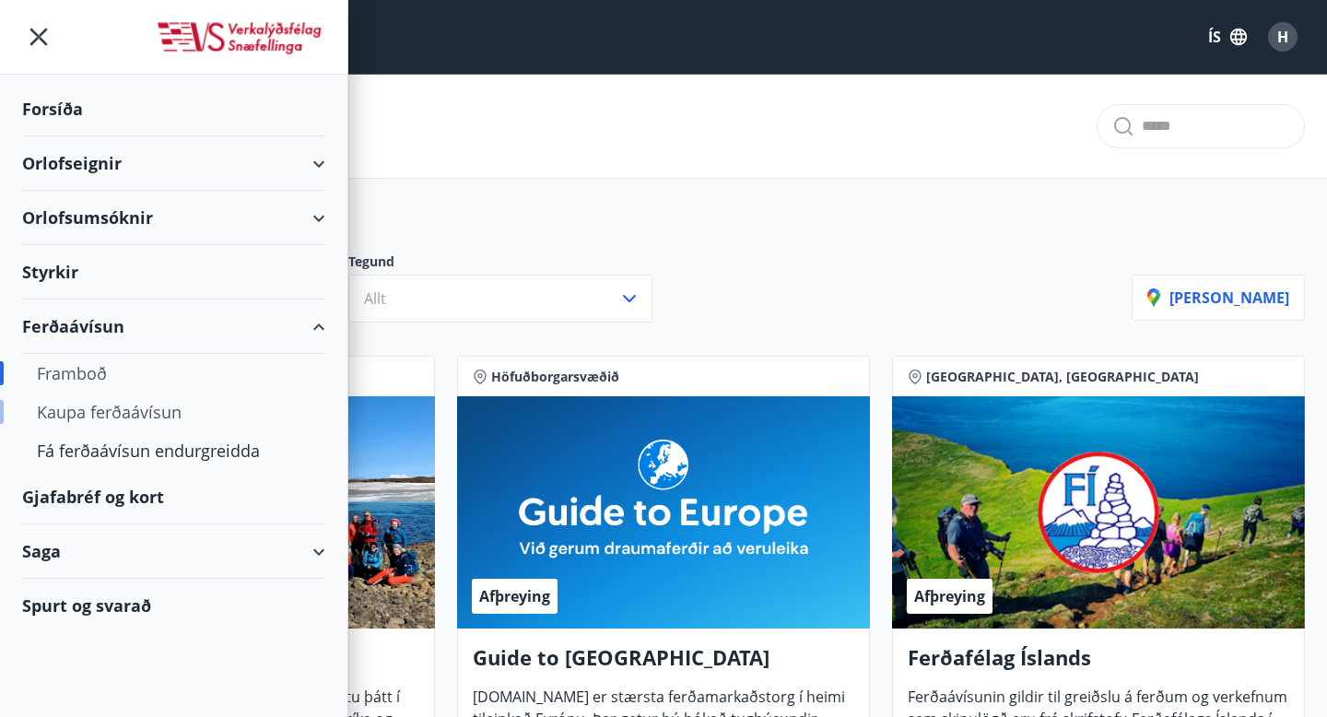
click at [100, 408] on div "Kaupa ferðaávísun" at bounding box center [174, 412] width 274 height 39
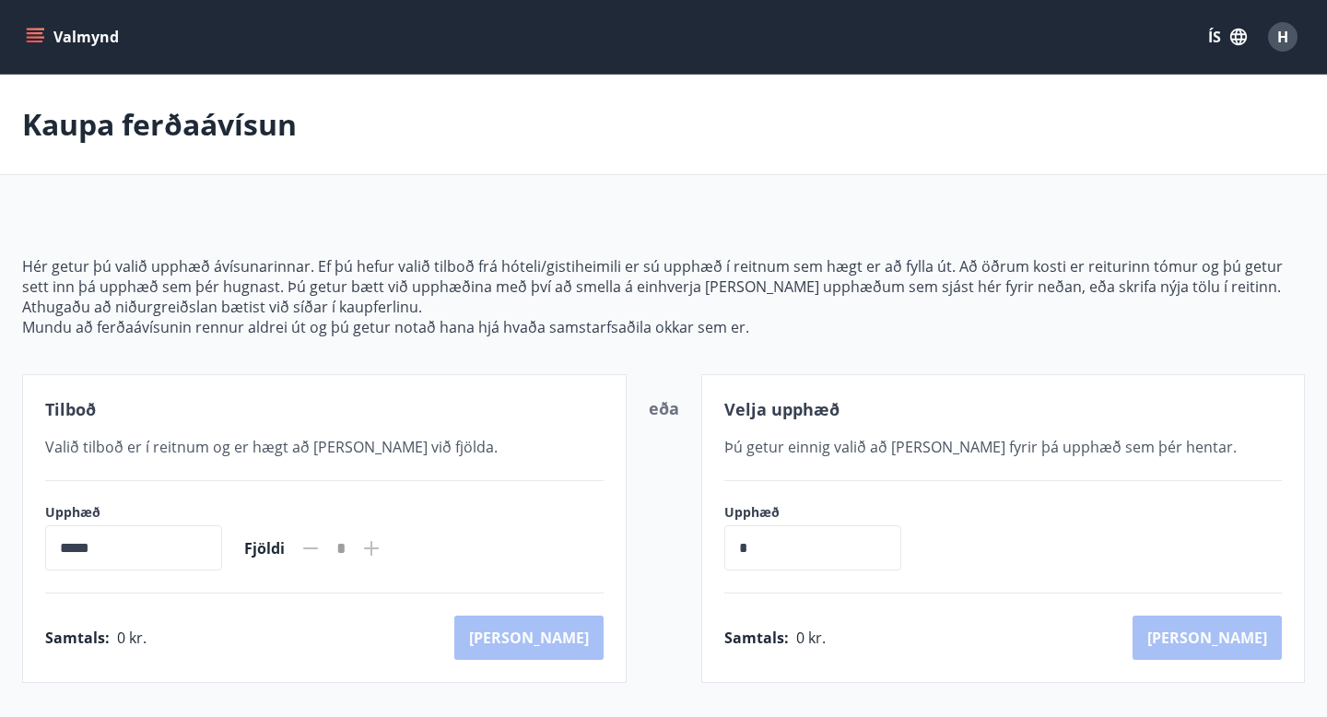
click at [39, 41] on icon "menu" at bounding box center [35, 42] width 17 height 2
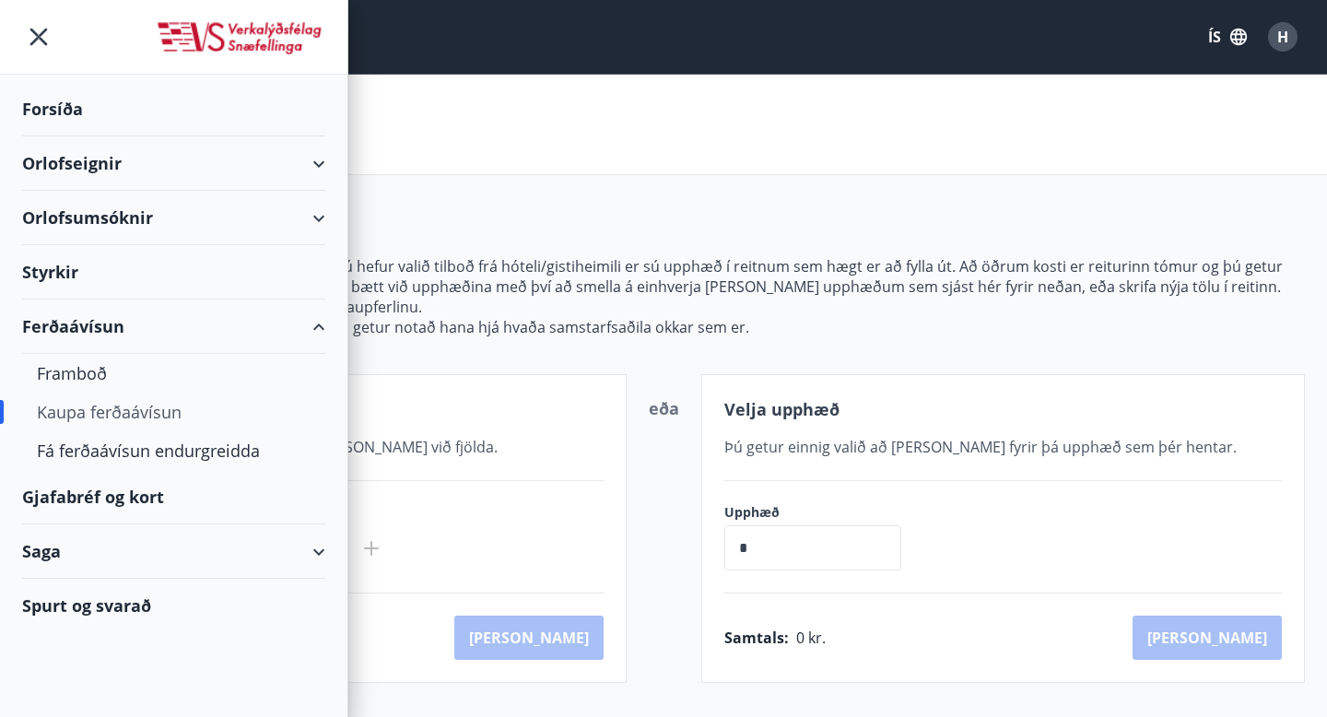
click at [50, 39] on icon "menu" at bounding box center [38, 36] width 33 height 33
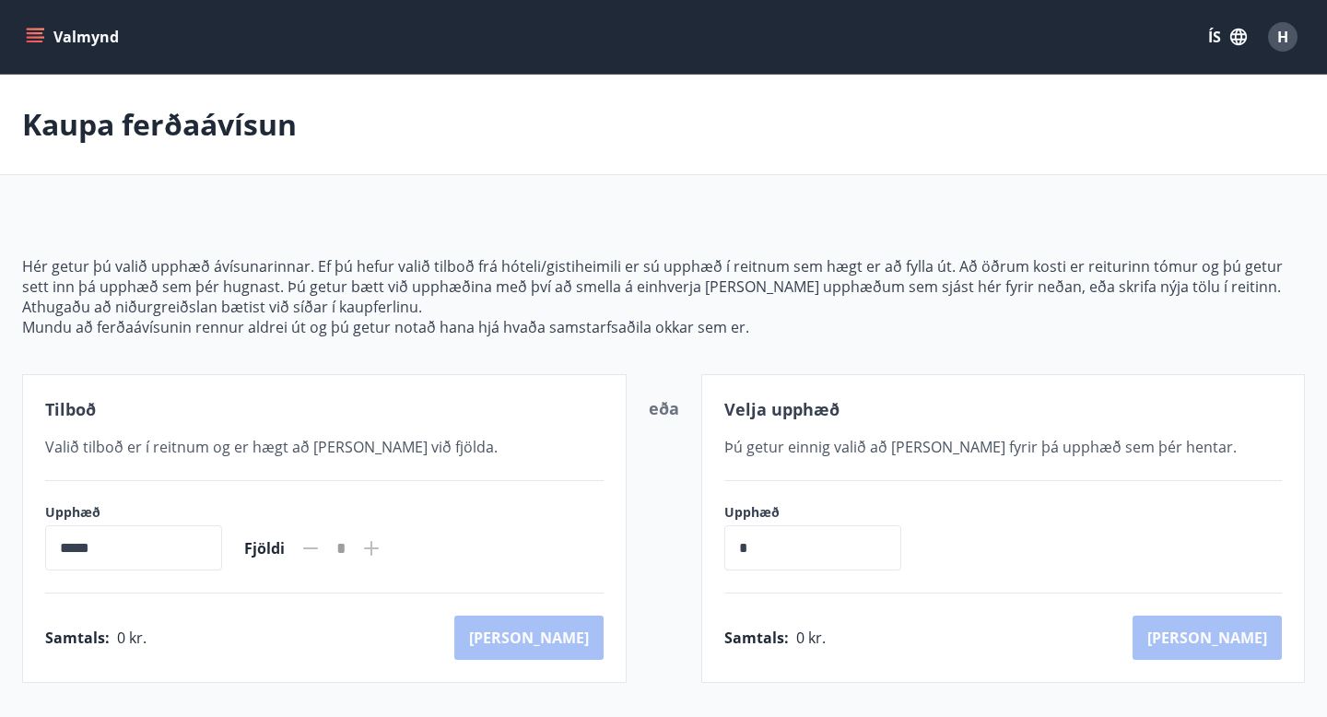
click at [900, 143] on div "Kaupa ferðaávísun" at bounding box center [663, 125] width 1327 height 100
click at [73, 18] on div "Valmynd ÍS H" at bounding box center [663, 37] width 1283 height 44
click at [73, 39] on button "Valmynd" at bounding box center [74, 36] width 104 height 33
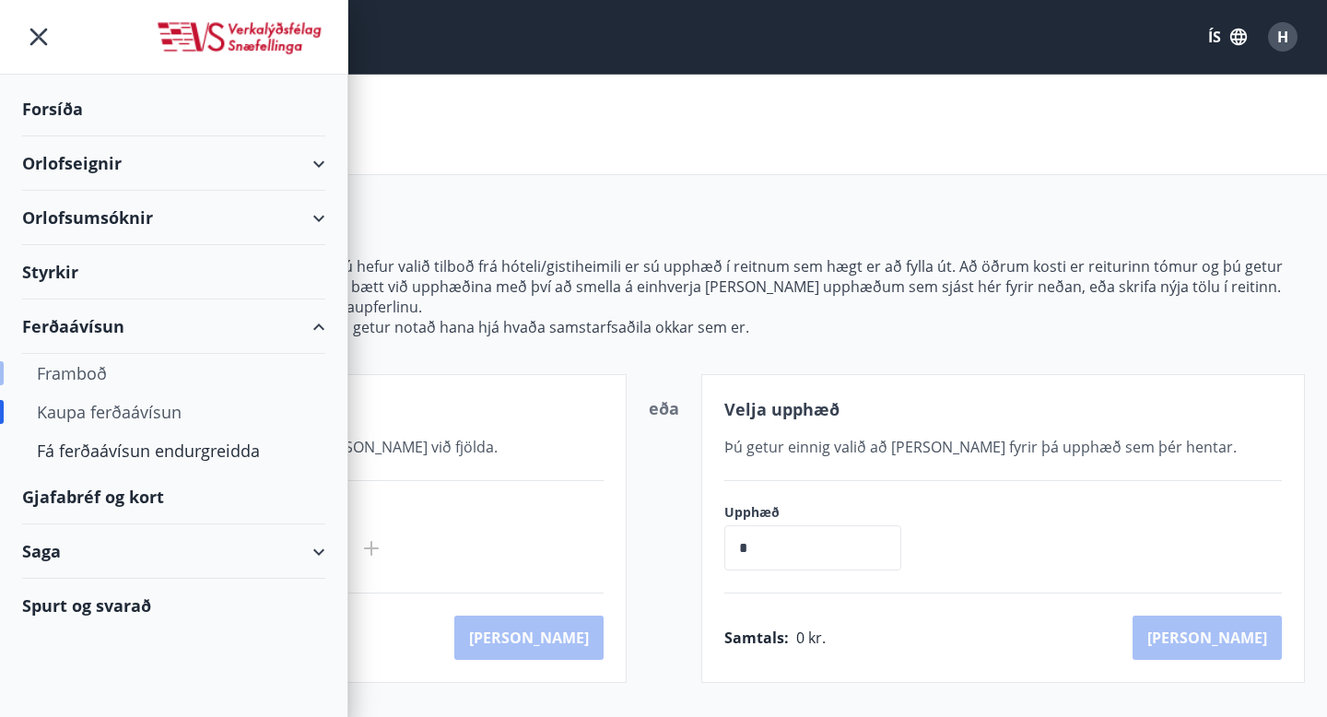
click at [108, 376] on div "Framboð" at bounding box center [174, 373] width 274 height 39
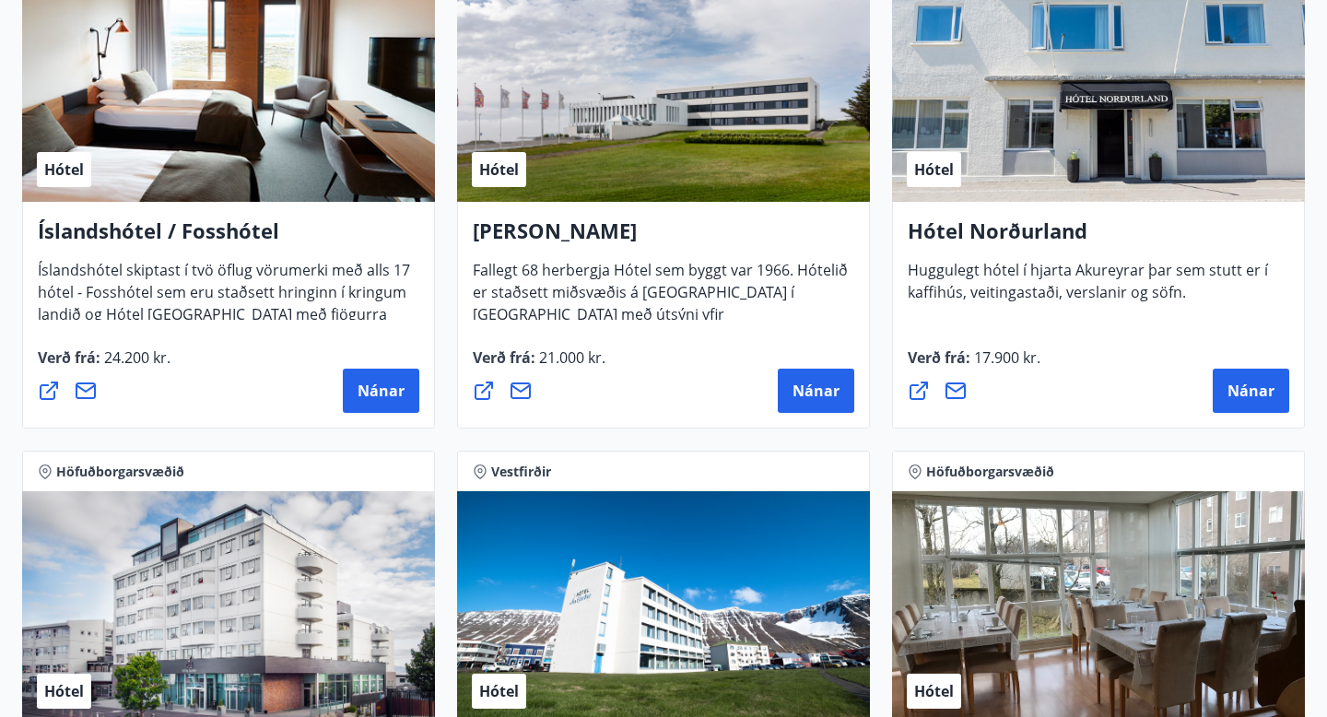
scroll to position [2519, 0]
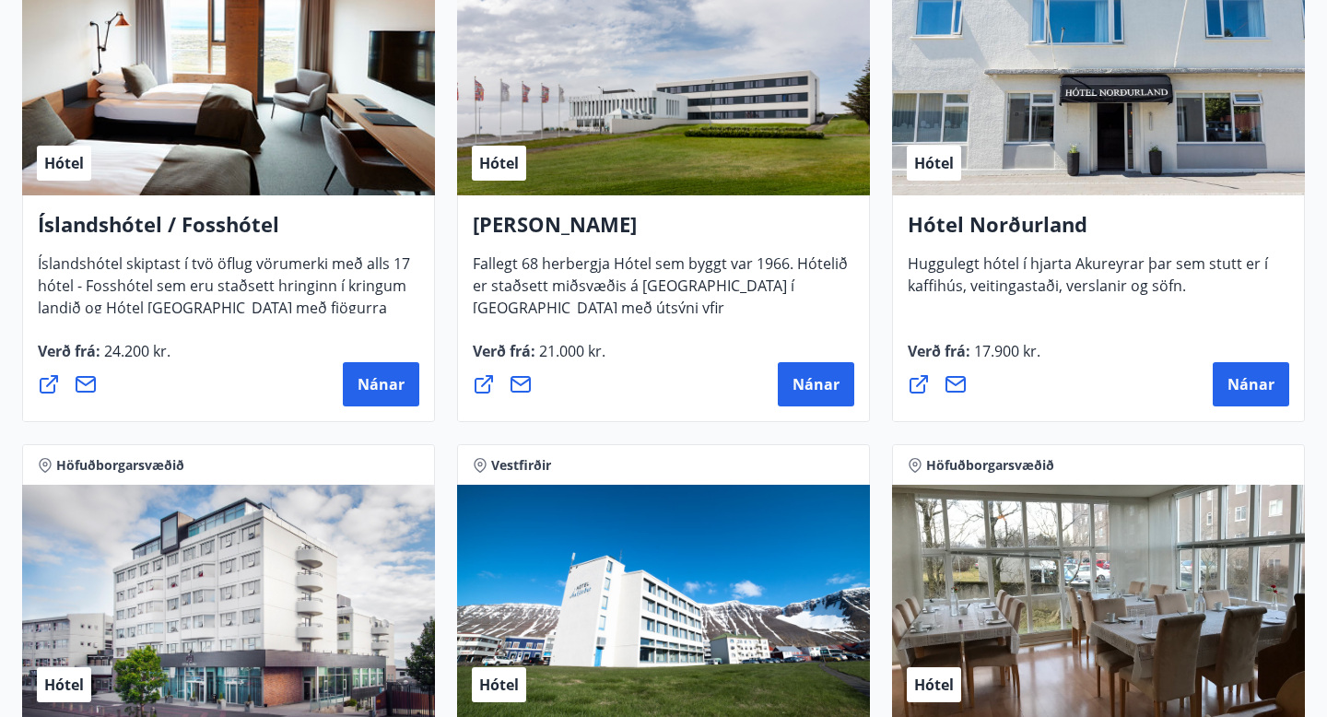
click at [54, 389] on icon at bounding box center [49, 384] width 18 height 18
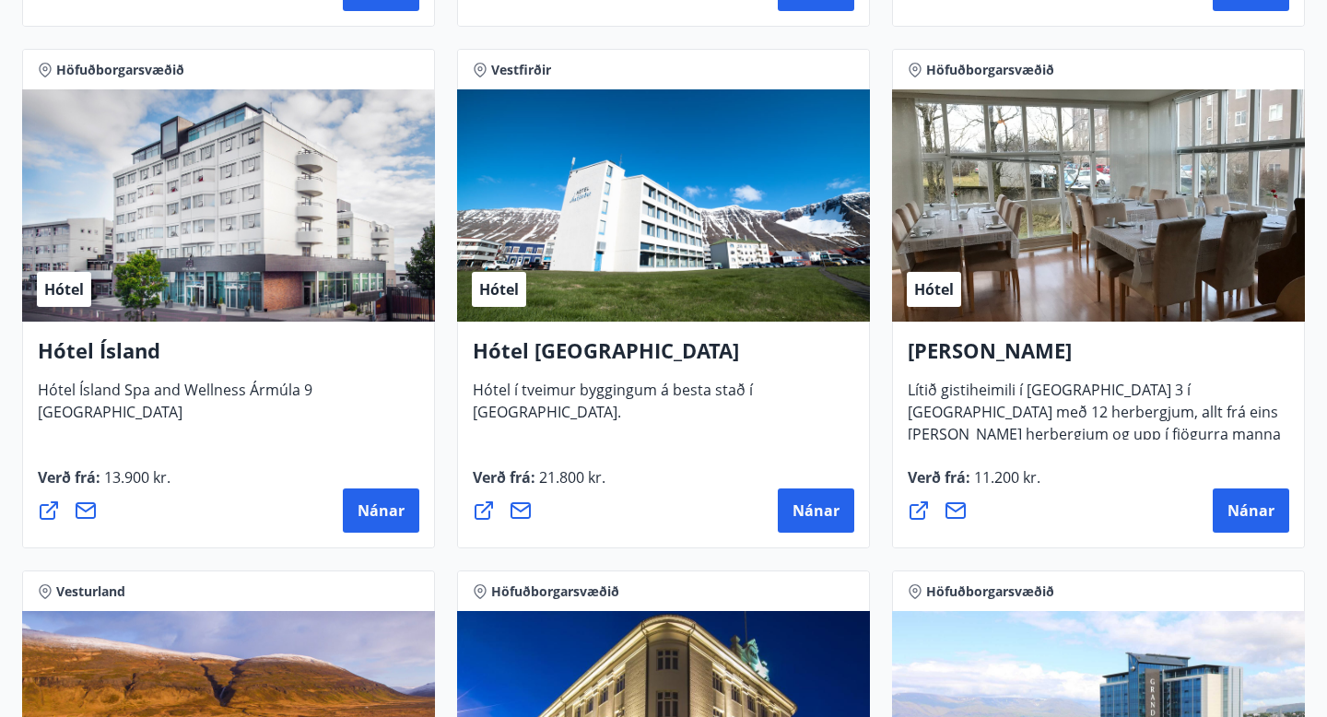
scroll to position [2919, 0]
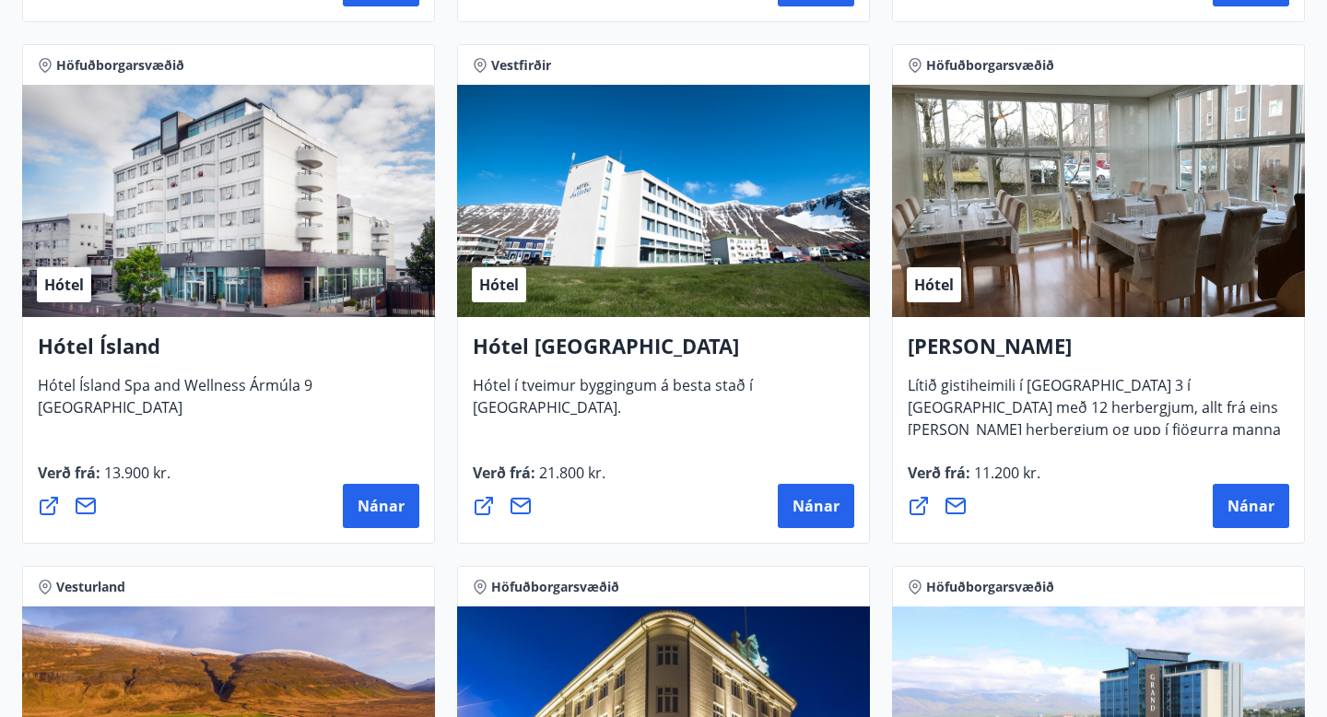
click at [53, 510] on icon at bounding box center [49, 506] width 22 height 22
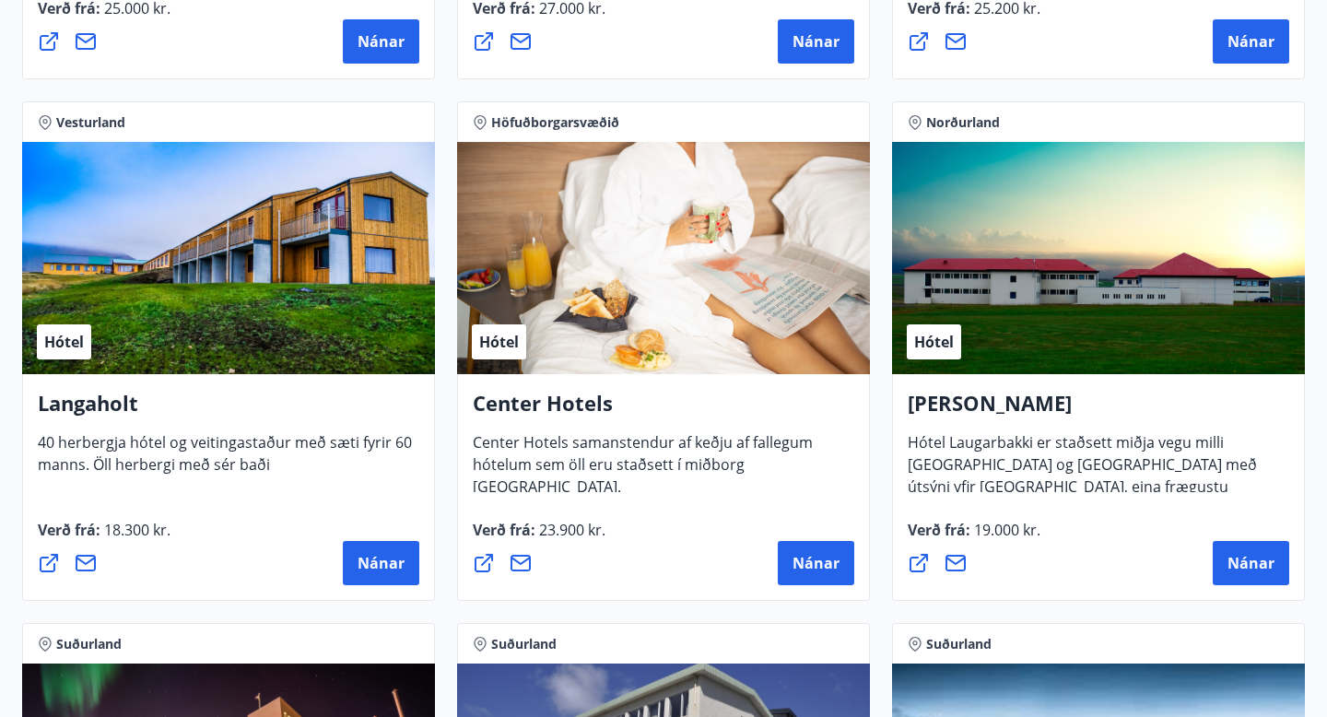
scroll to position [3902, 0]
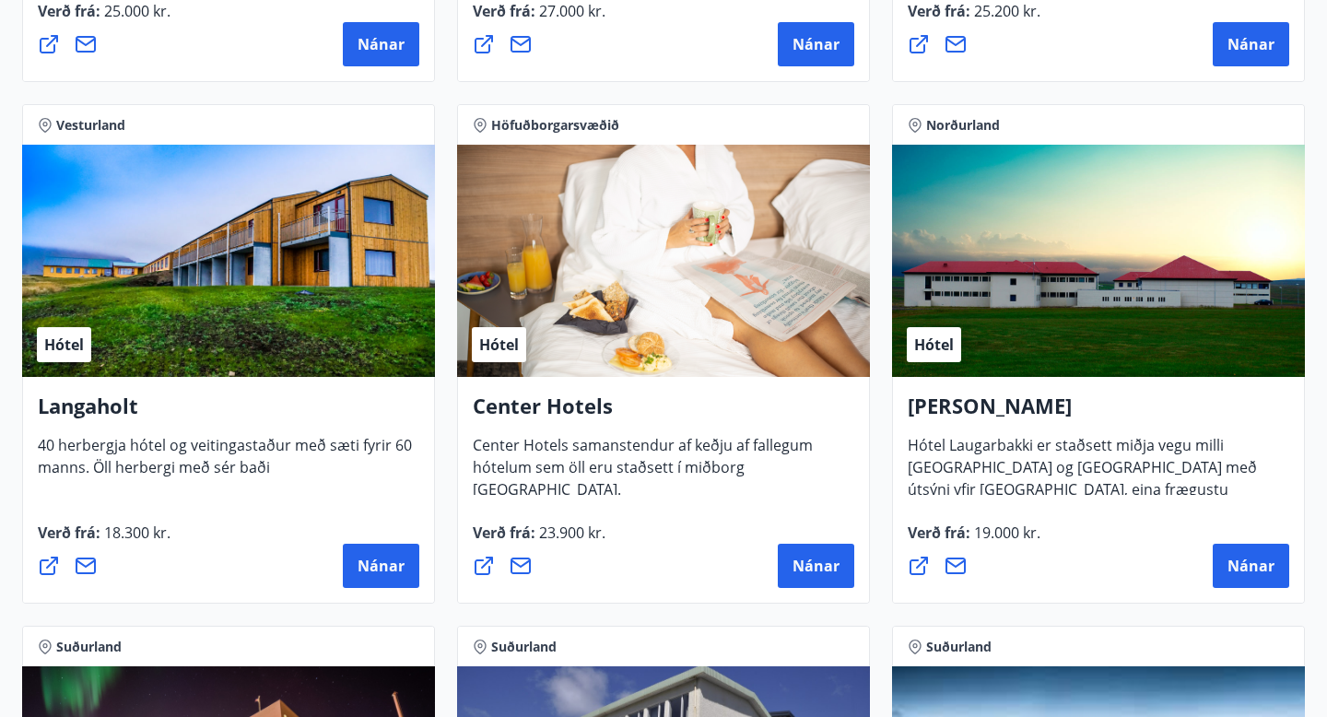
click at [478, 574] on icon at bounding box center [484, 566] width 18 height 18
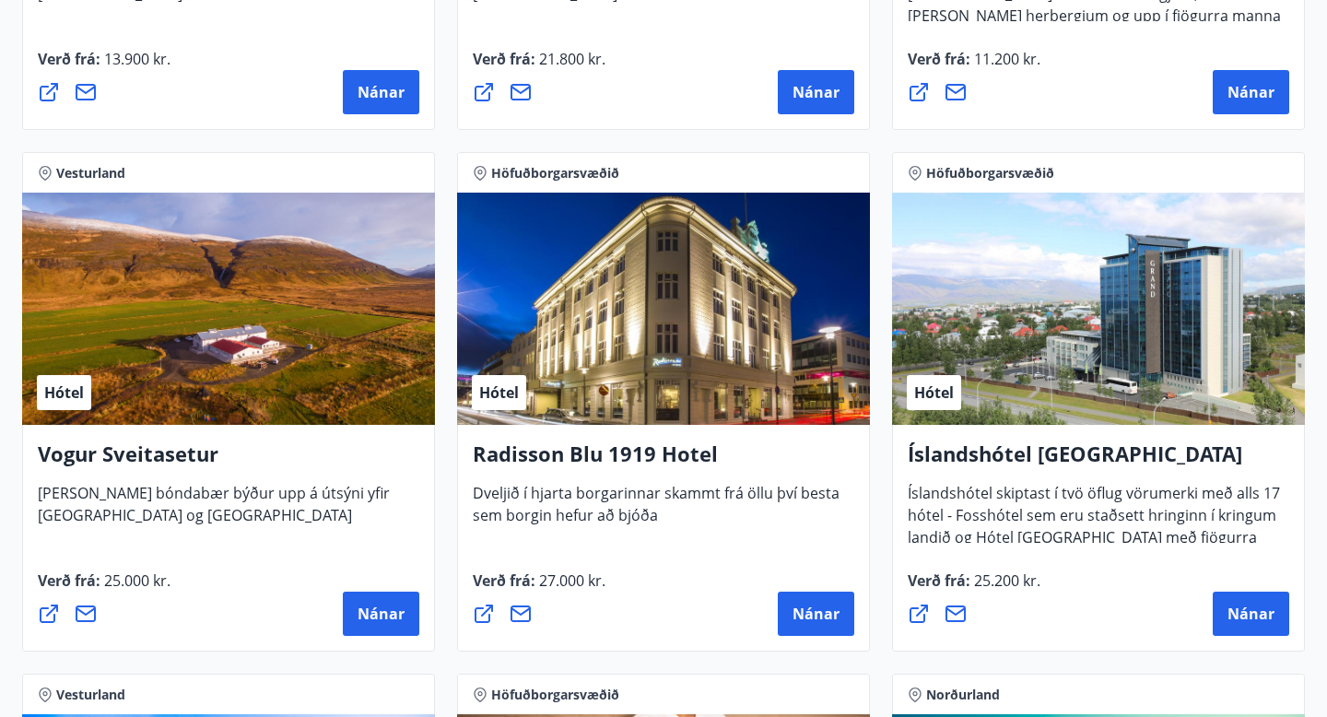
scroll to position [3326, 0]
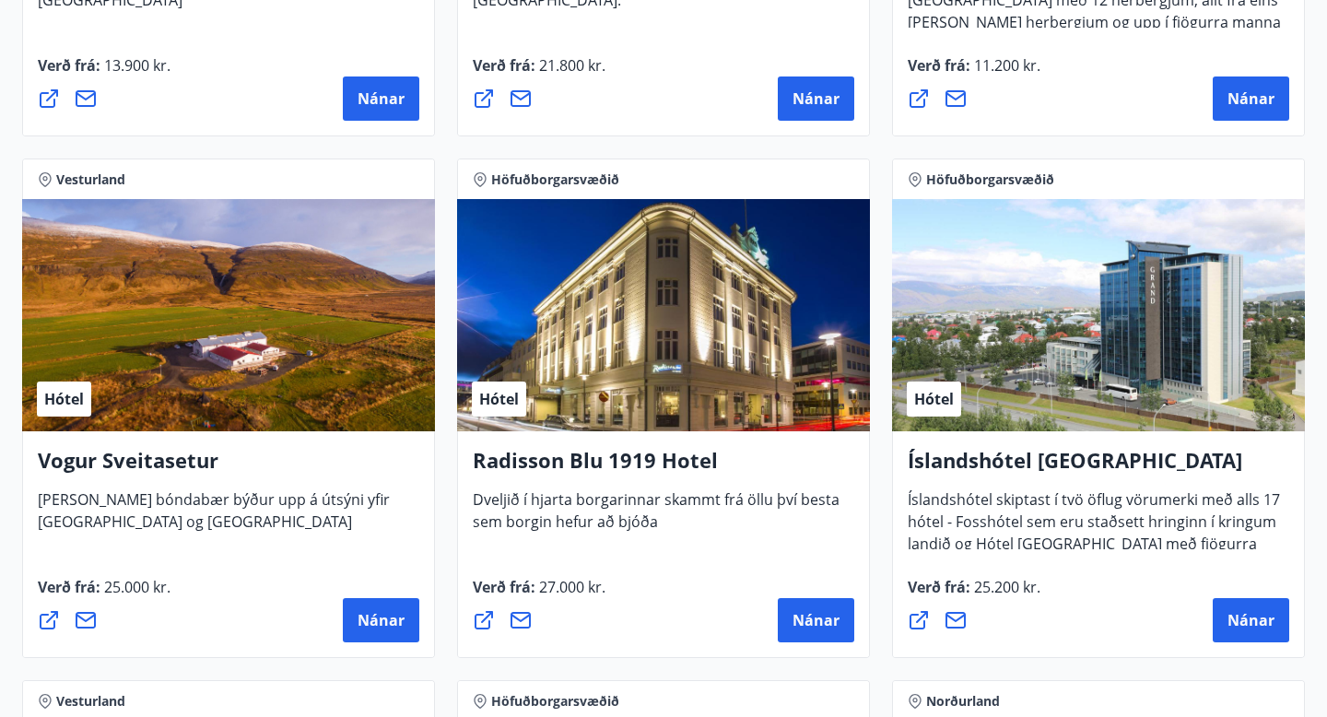
click at [650, 340] on div "Hótel" at bounding box center [663, 315] width 413 height 232
click at [482, 621] on icon at bounding box center [484, 620] width 18 height 18
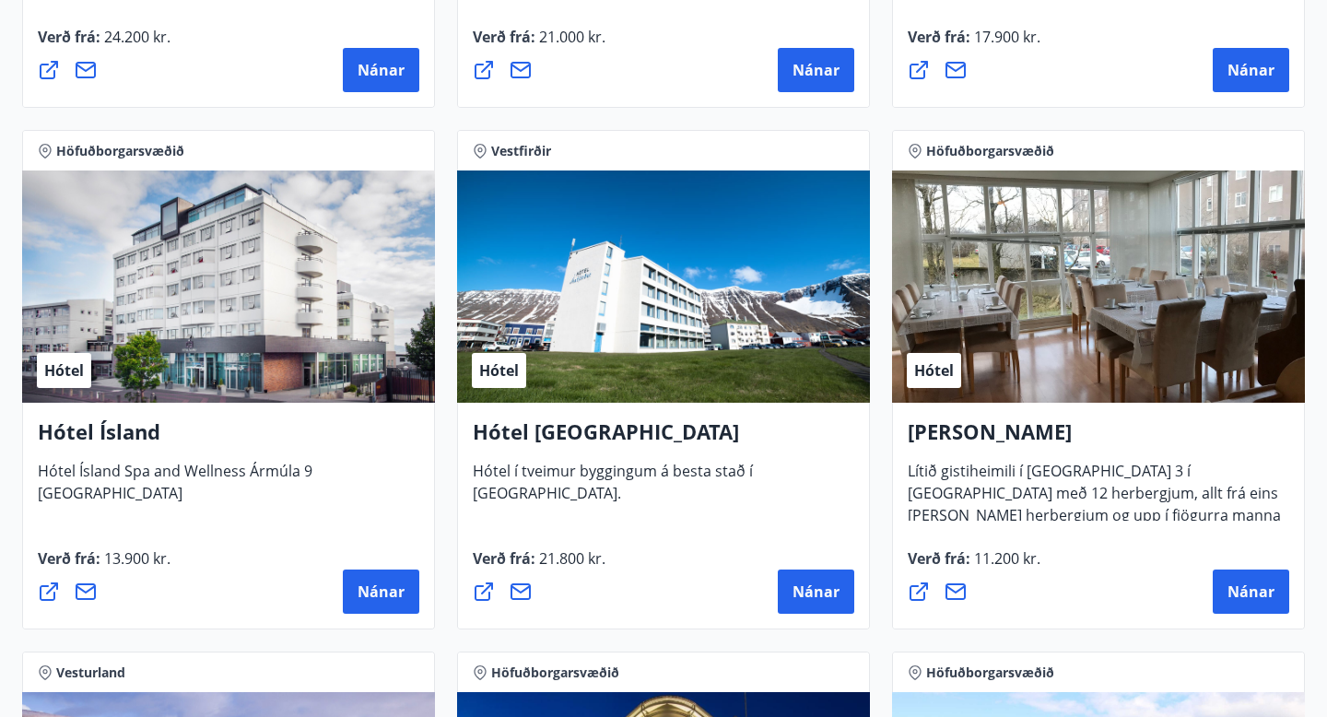
scroll to position [2845, 0]
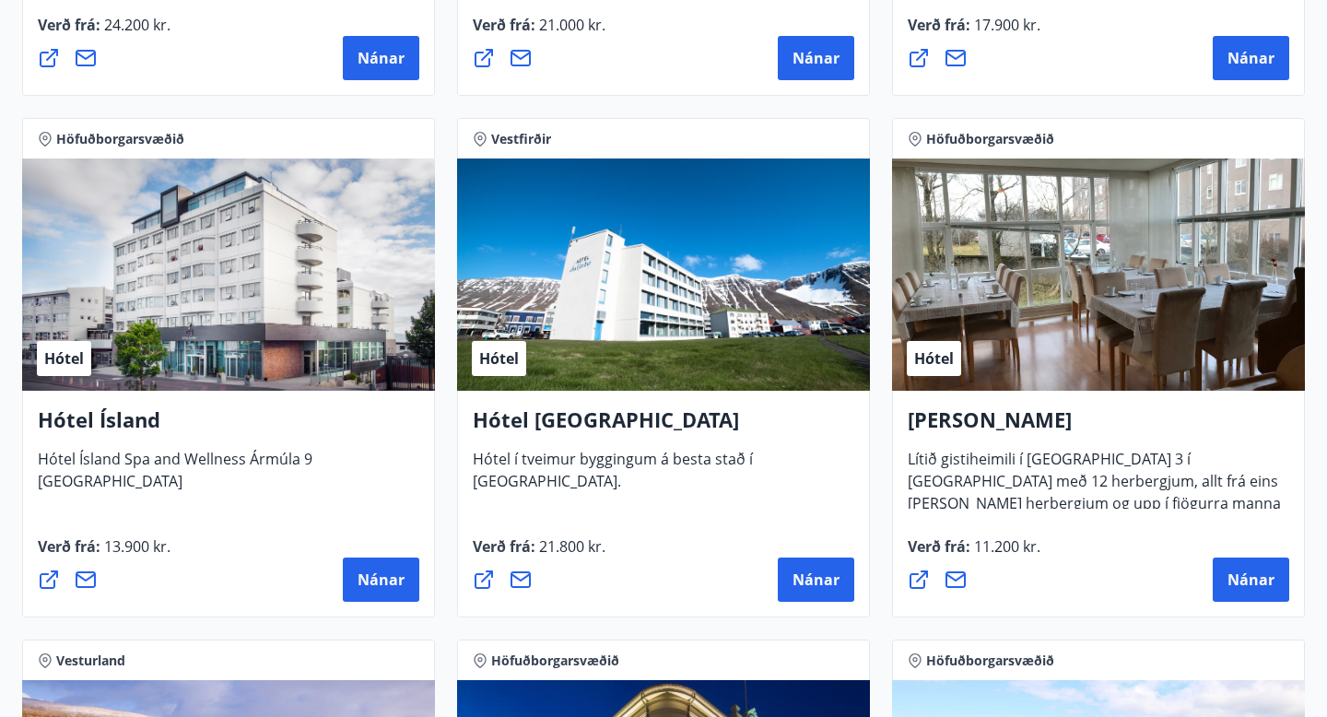
click at [55, 580] on icon at bounding box center [49, 580] width 22 height 22
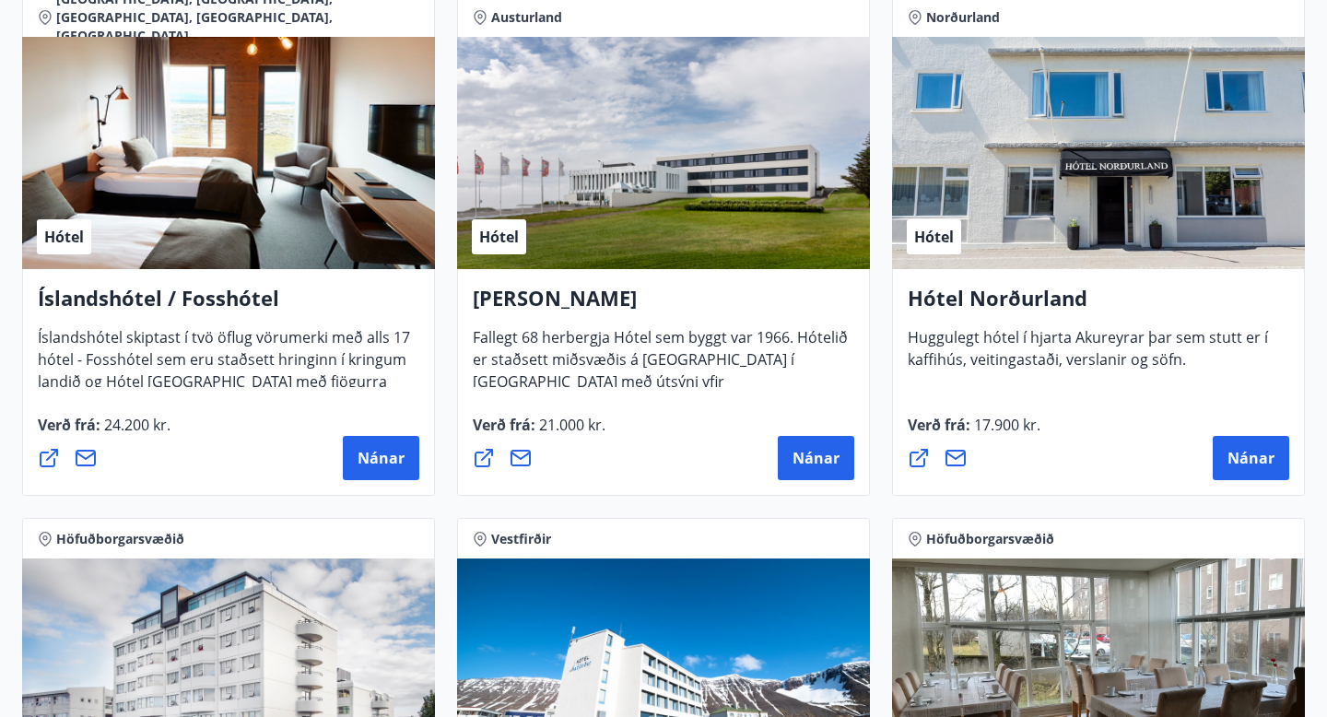
scroll to position [2446, 0]
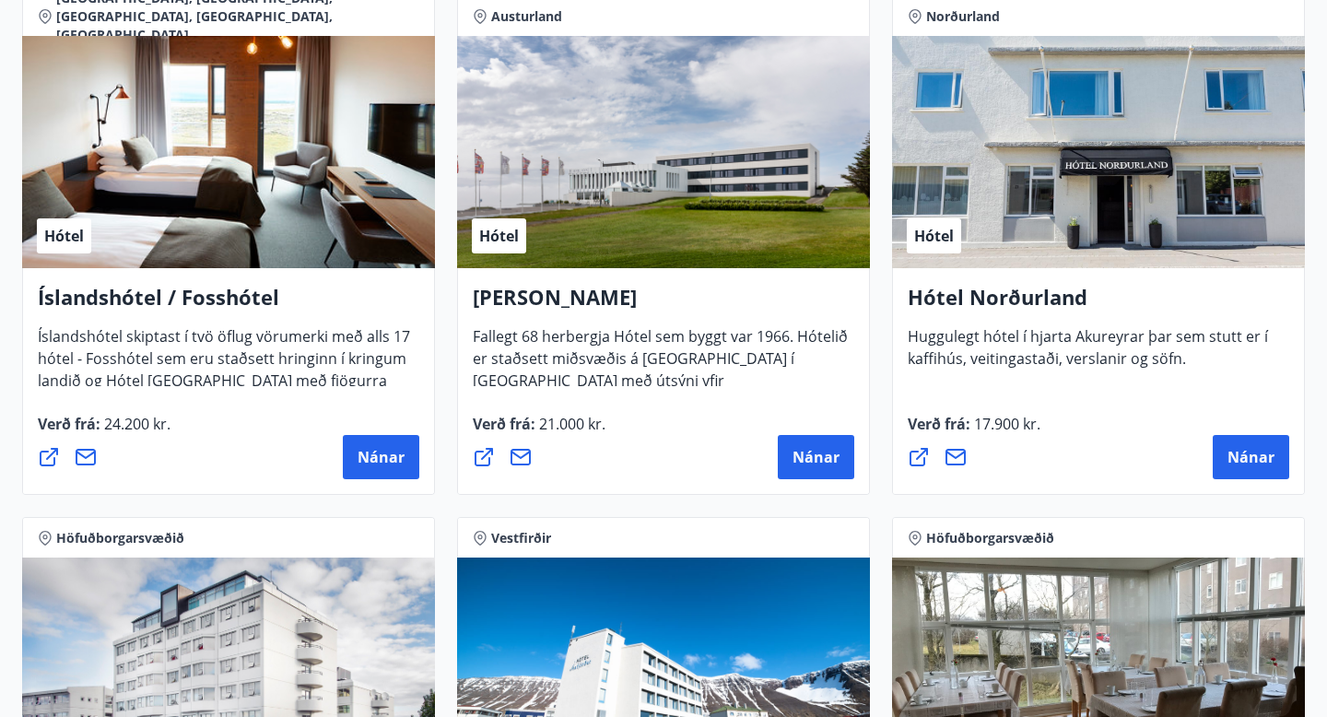
click at [50, 459] on icon at bounding box center [49, 457] width 22 height 22
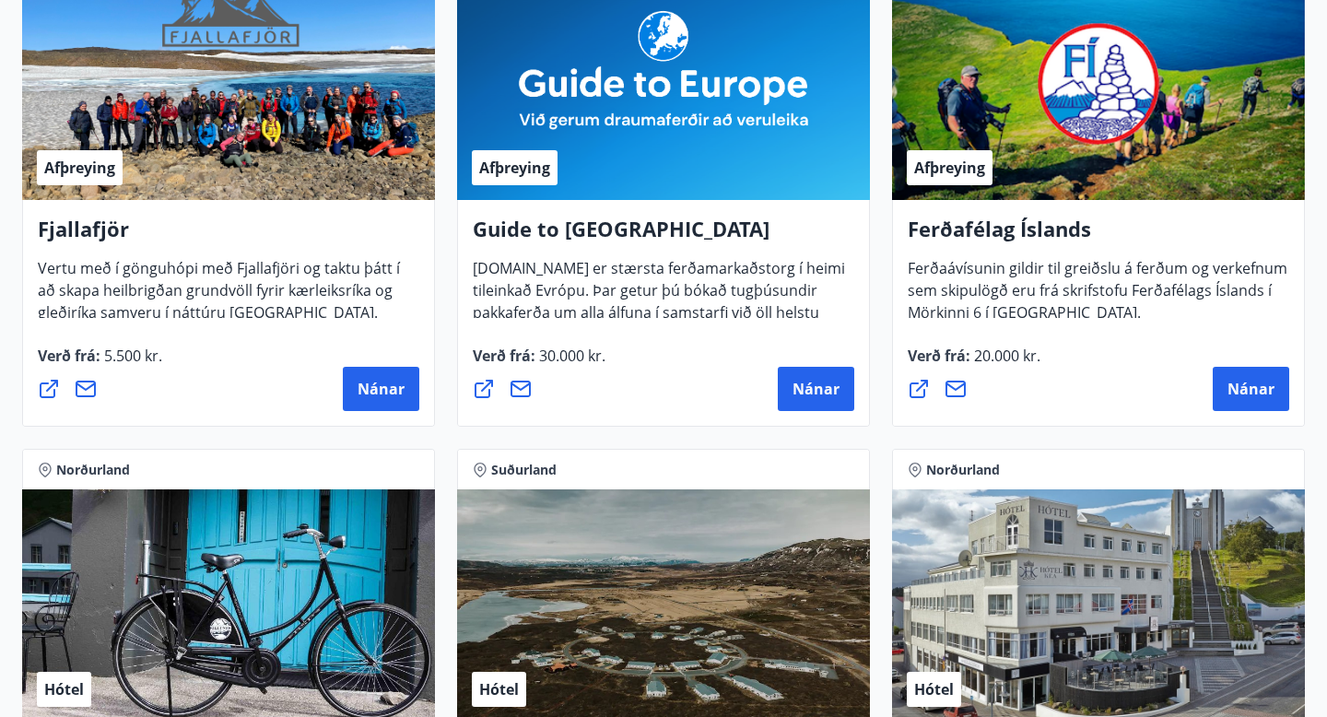
scroll to position [0, 0]
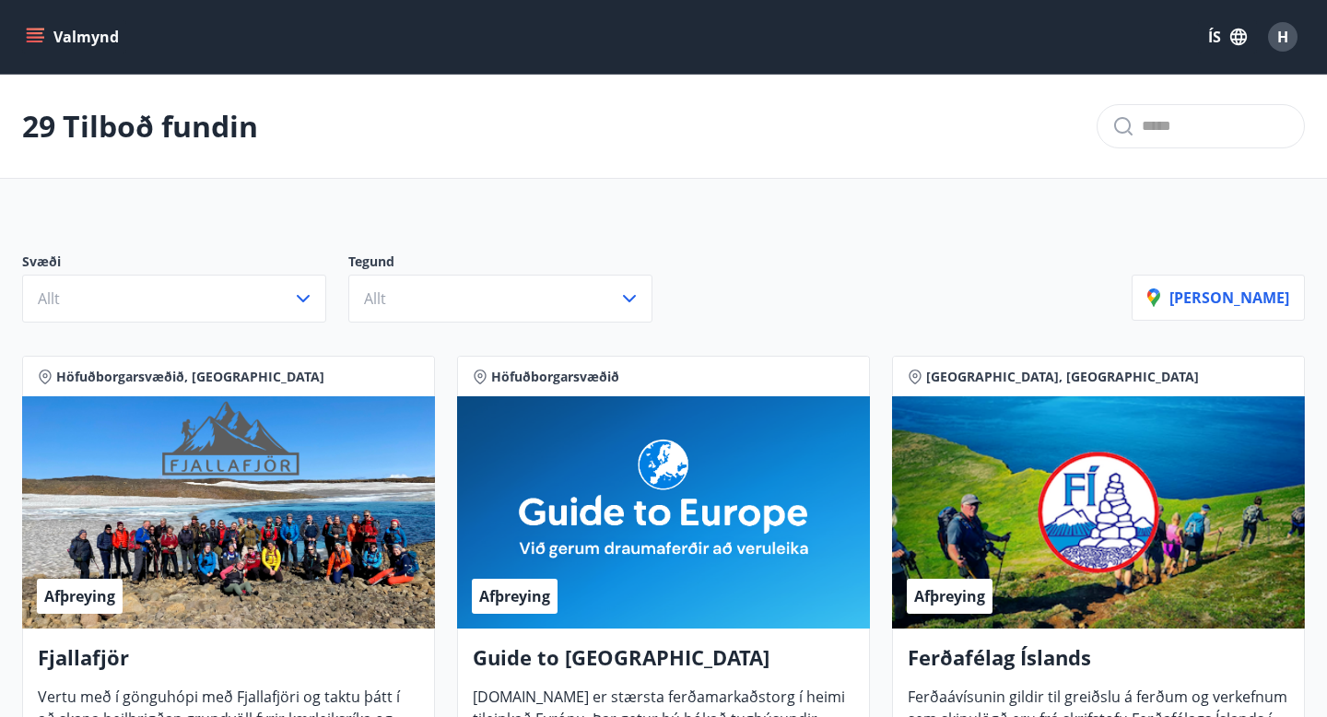
click at [1280, 44] on span "H" at bounding box center [1282, 37] width 11 height 20
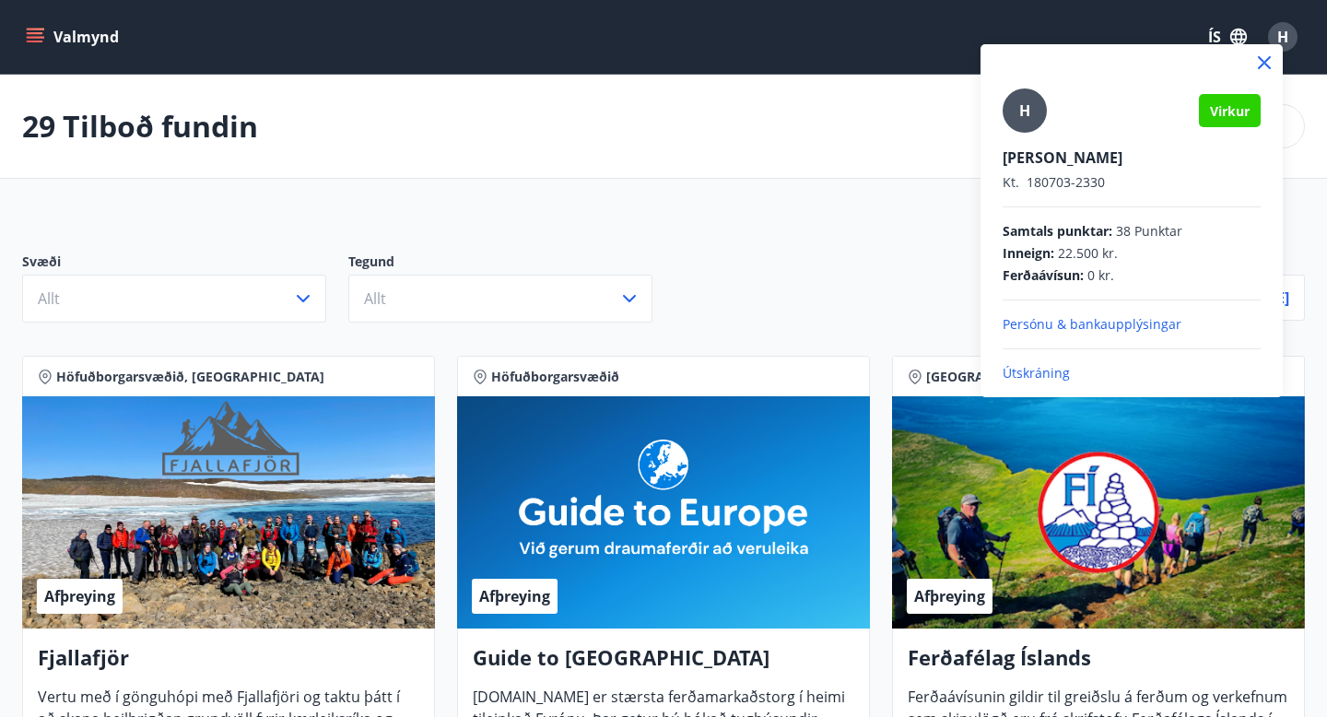
click at [1041, 377] on p "Útskráning" at bounding box center [1132, 373] width 258 height 18
